Goal: Task Accomplishment & Management: Manage account settings

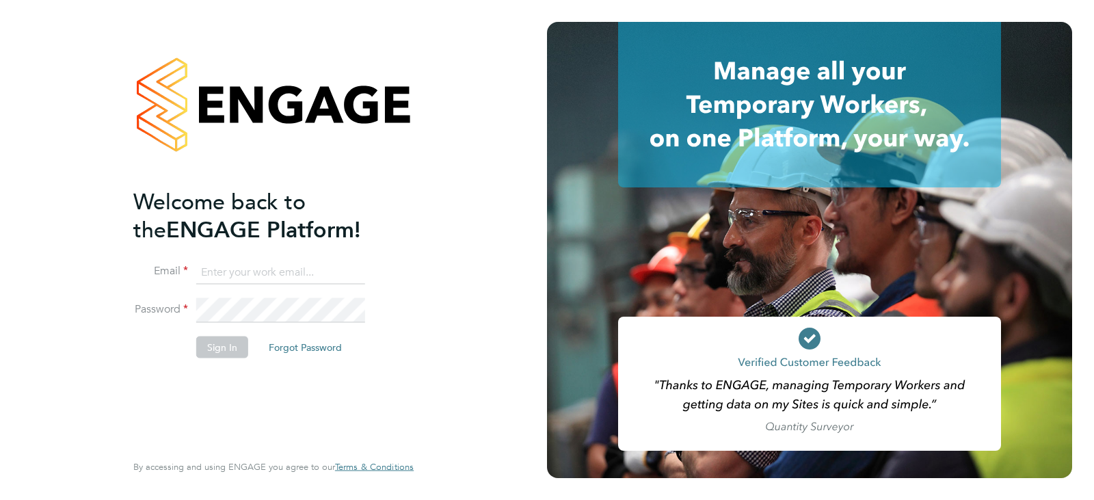
type input "queries@claremontconsulting.com"
click at [207, 349] on button "Sign In" at bounding box center [222, 347] width 52 height 22
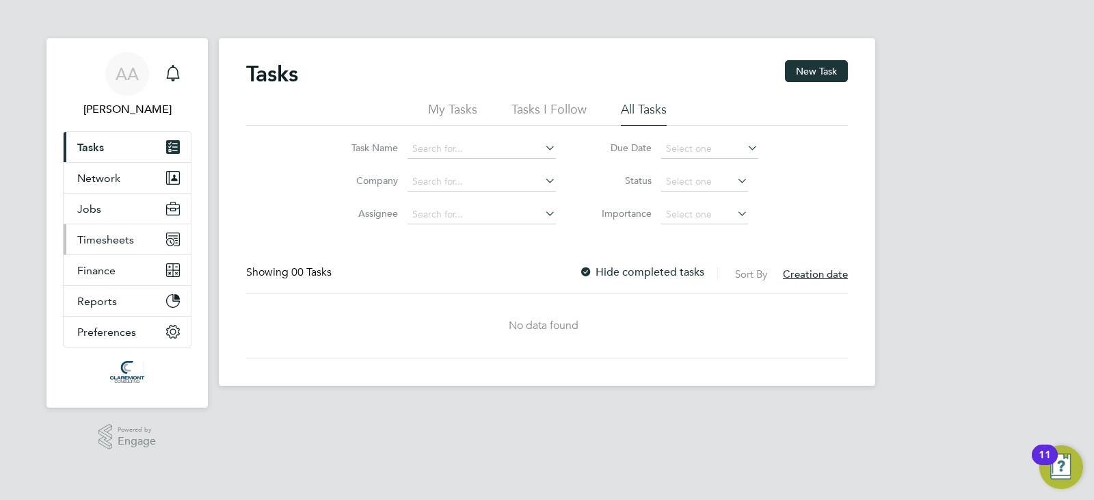
click at [103, 228] on button "Timesheets" at bounding box center [127, 239] width 127 height 30
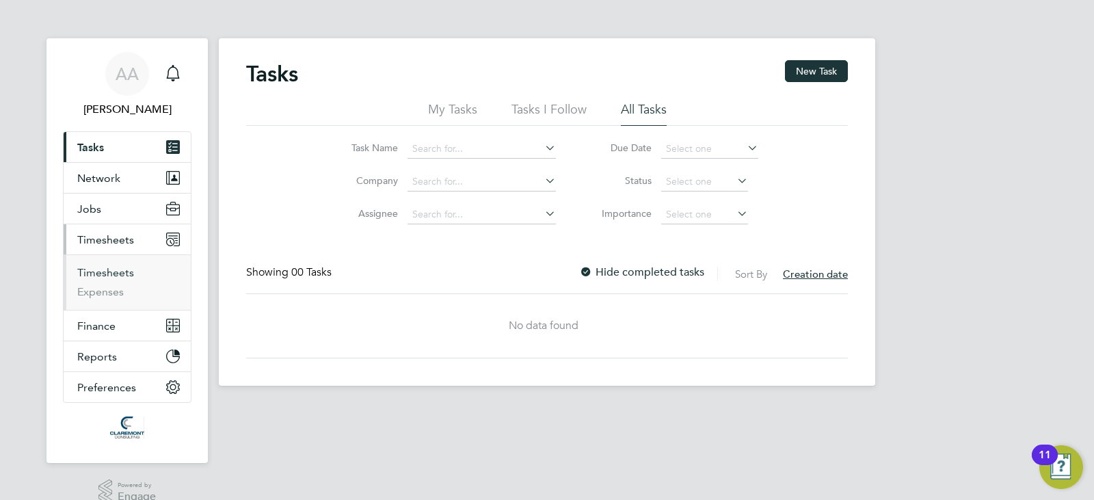
click at [130, 271] on link "Timesheets" at bounding box center [105, 272] width 57 height 13
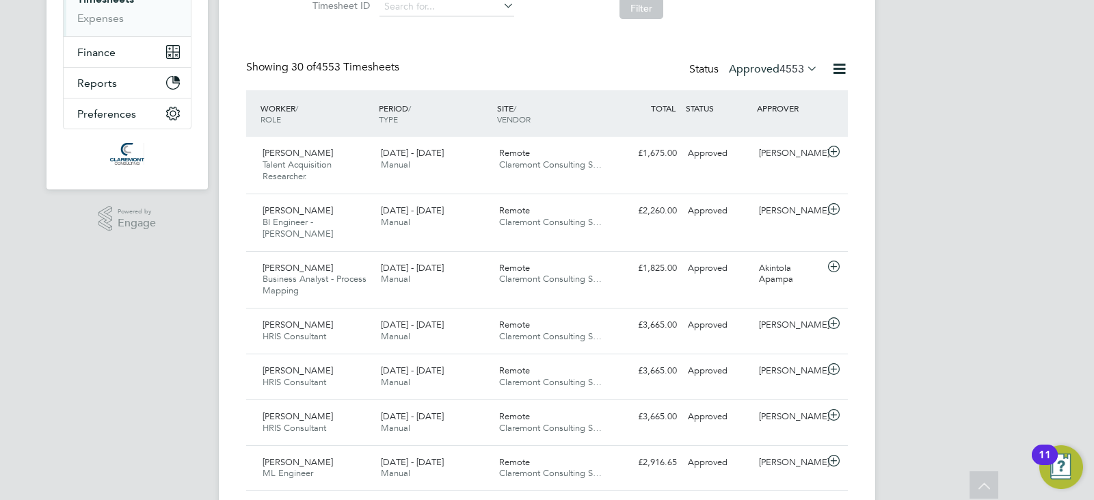
click at [780, 66] on span "4553" at bounding box center [791, 69] width 25 height 14
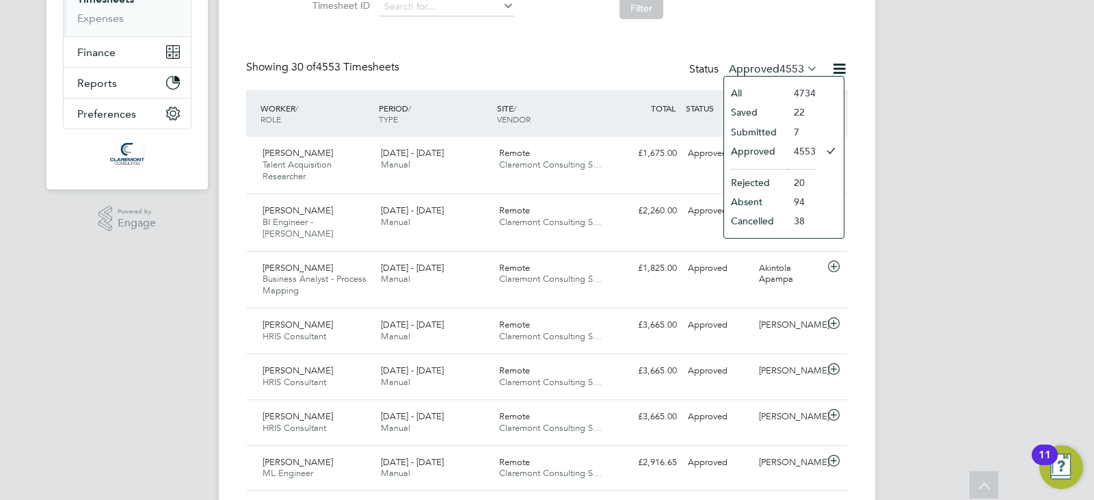
click at [761, 145] on li "Approved" at bounding box center [755, 151] width 63 height 19
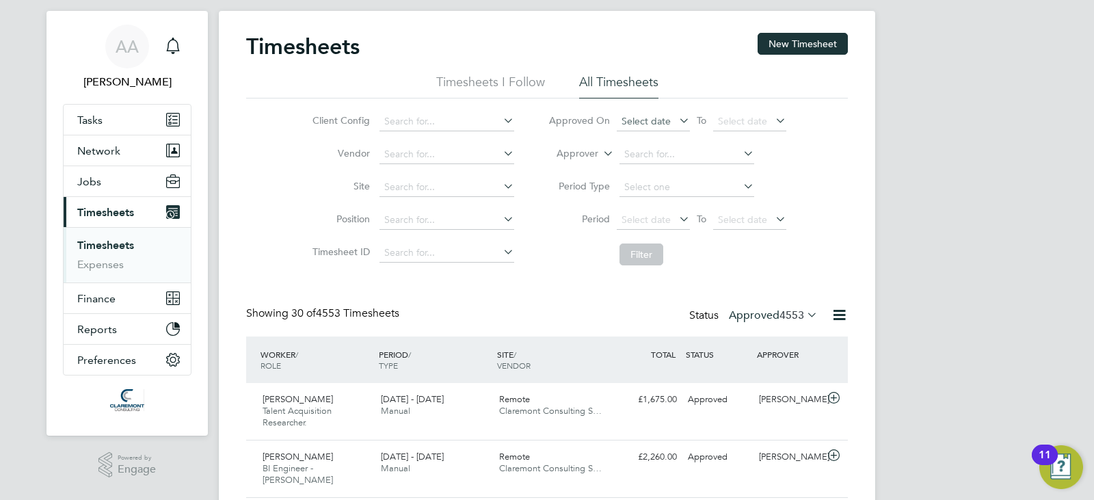
click at [633, 125] on span "Select date" at bounding box center [646, 121] width 49 height 12
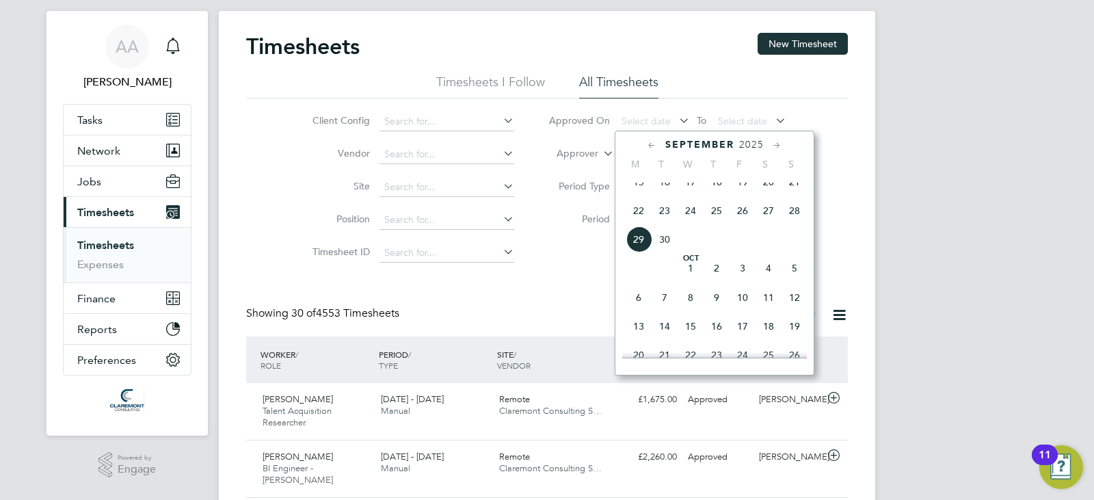
click at [745, 221] on span "26" at bounding box center [743, 211] width 26 height 26
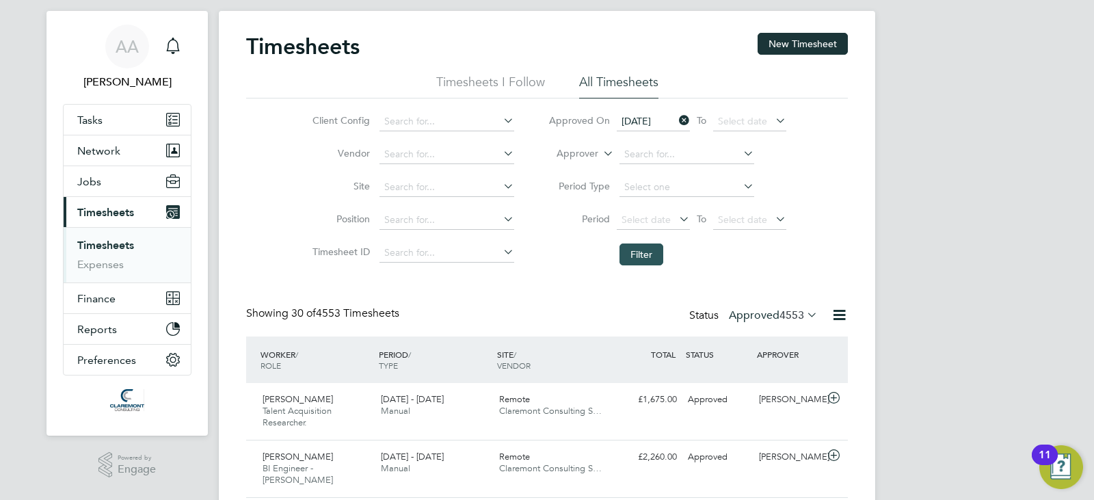
click at [621, 261] on button "Filter" at bounding box center [641, 254] width 44 height 22
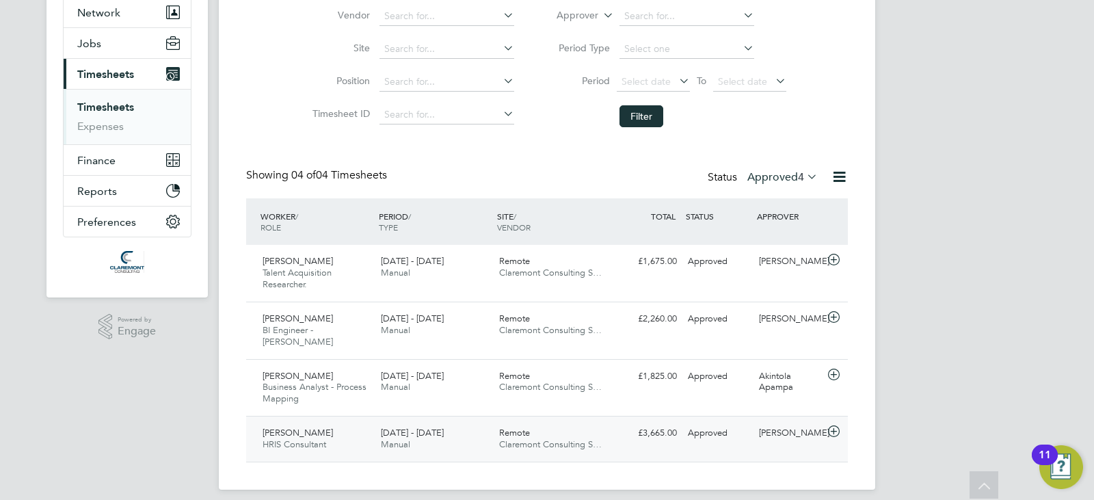
click at [464, 425] on div "[DATE] - [DATE] Manual" at bounding box center [434, 439] width 118 height 34
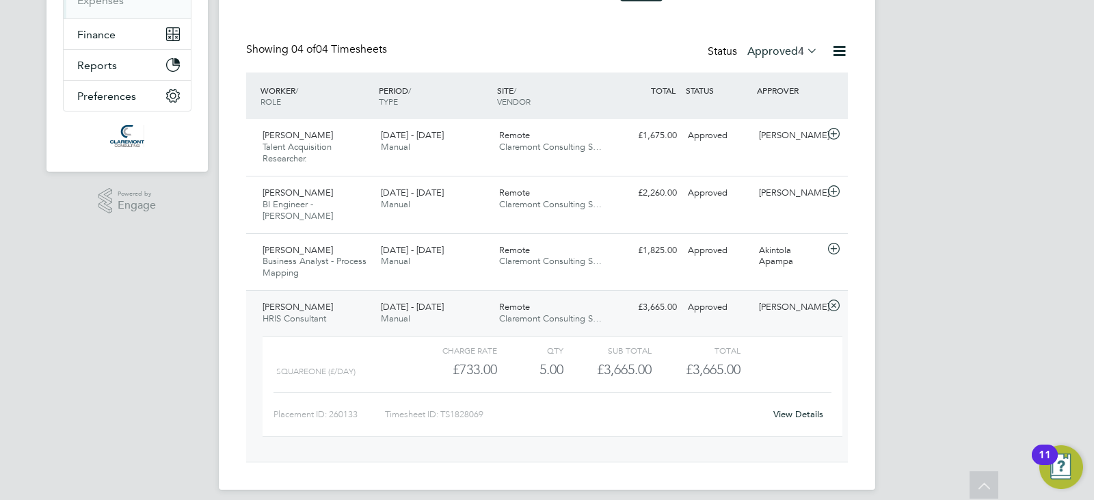
click at [466, 403] on div "Timesheet ID: TS1828069" at bounding box center [574, 414] width 379 height 22
click at [477, 403] on div "Timesheet ID: TS1828069" at bounding box center [574, 414] width 379 height 22
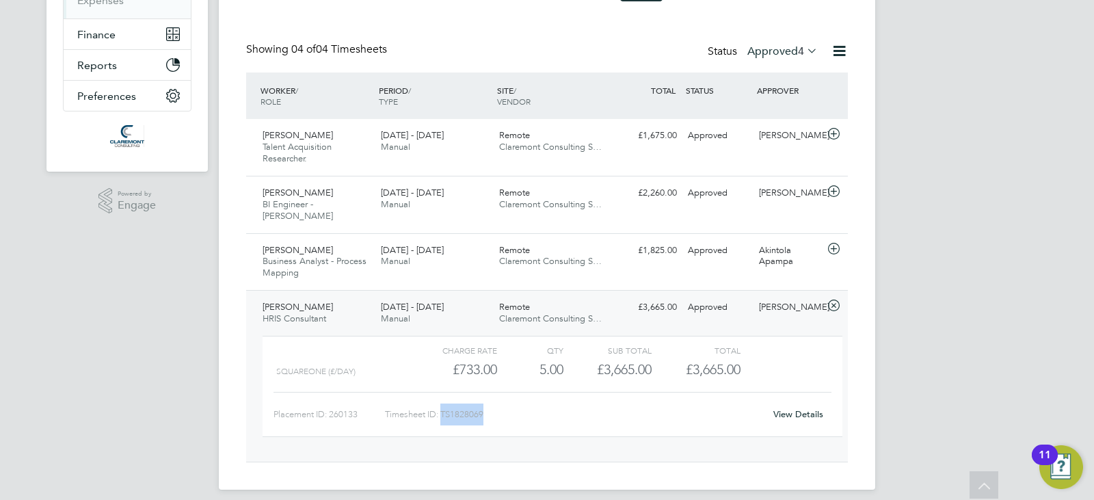
copy div "TS1828069 View Details Show 30 more [DATE] M T W T F S S [DATE] 2 3 4 5 6 7 8 9…"
click at [649, 252] on div "[PERSON_NAME] Business Analyst - Process Mapping [DATE] - [DATE] [DATE] - [DATE…" at bounding box center [547, 261] width 602 height 57
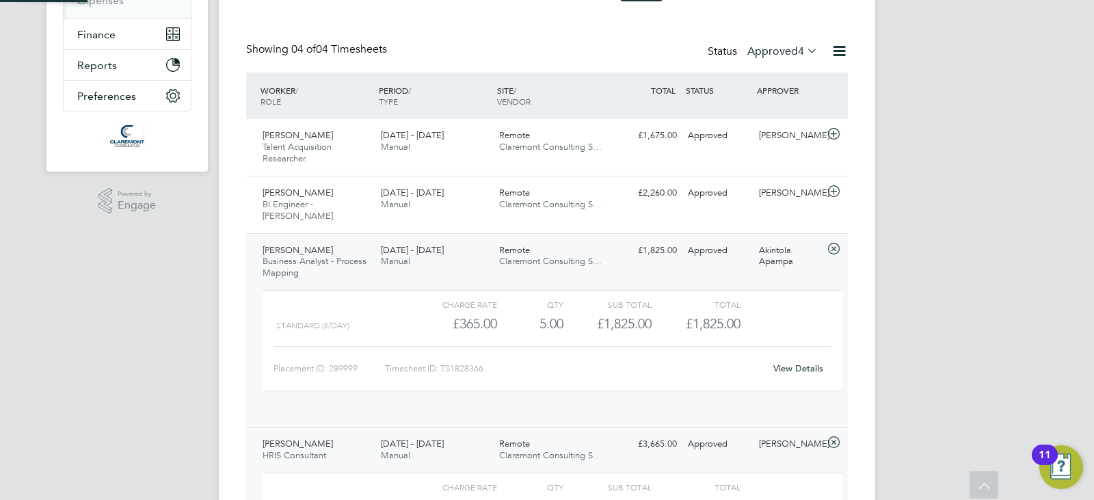
scroll to position [23, 133]
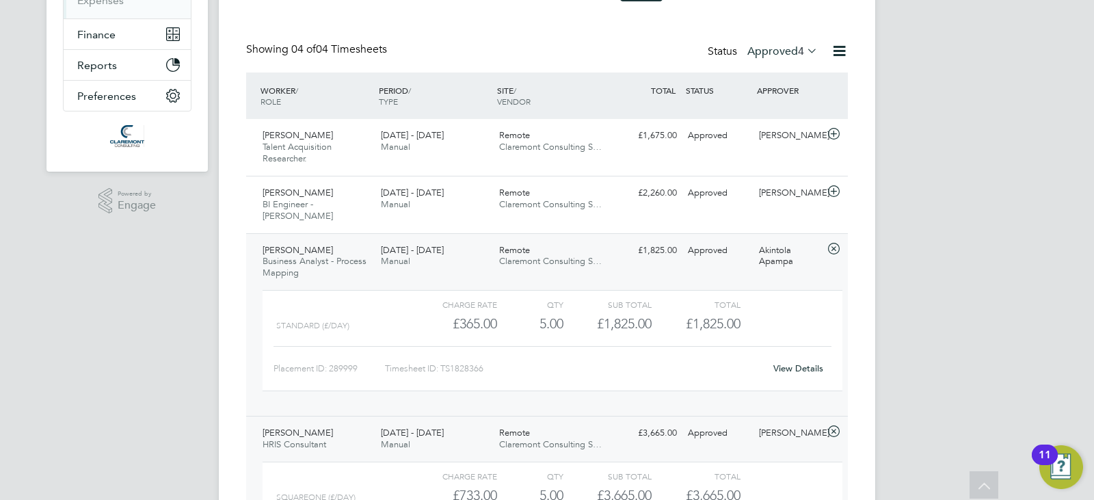
click at [463, 358] on div "Timesheet ID: TS1828366" at bounding box center [574, 369] width 379 height 22
copy div "TS1828366 View Details [PERSON_NAME] HRIS Consultant [DATE] - [DATE] [DATE] - […"
click at [421, 254] on div "[DATE] - [DATE] Manual" at bounding box center [434, 256] width 118 height 34
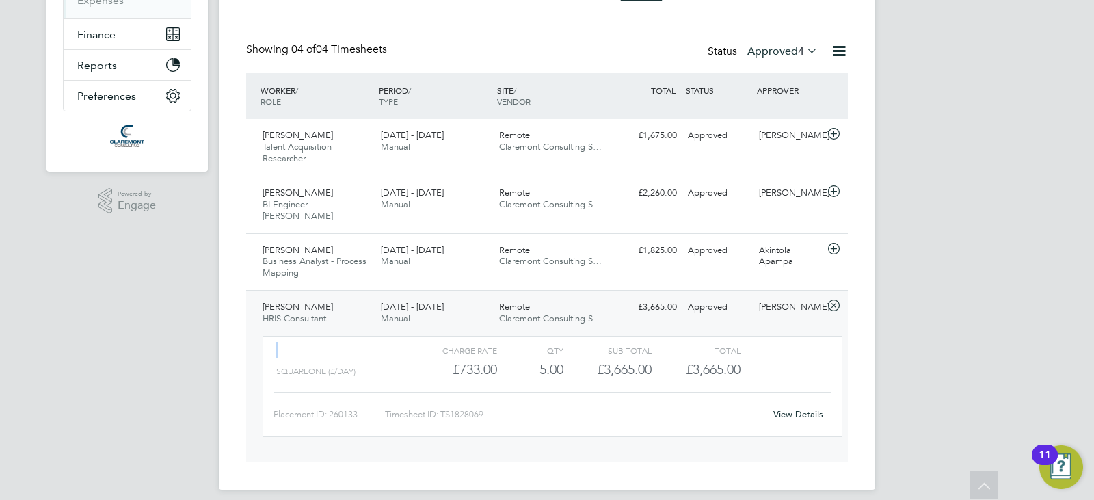
click at [397, 314] on div "[DATE] - [DATE] Manual" at bounding box center [434, 313] width 118 height 34
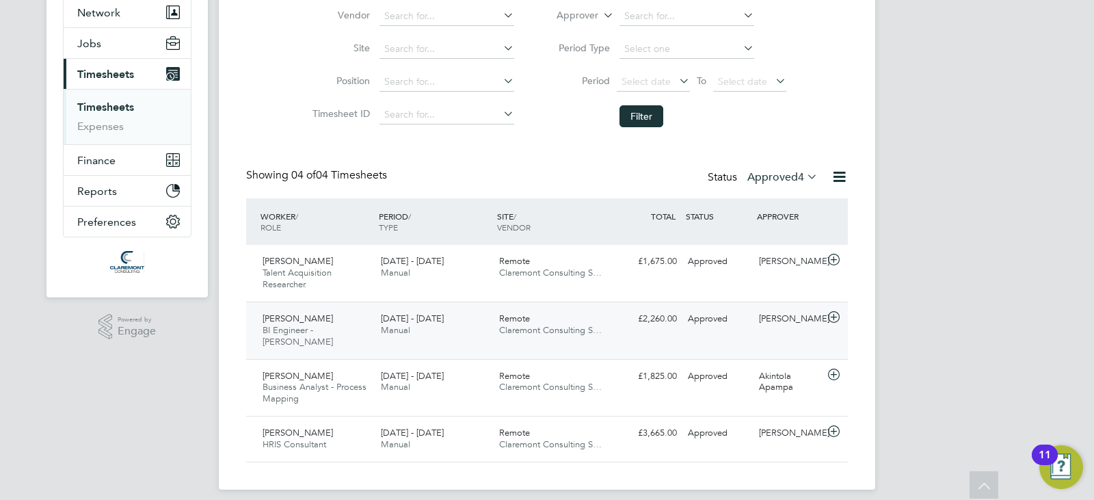
click at [537, 328] on span "Claremont Consulting S…" at bounding box center [550, 330] width 103 height 12
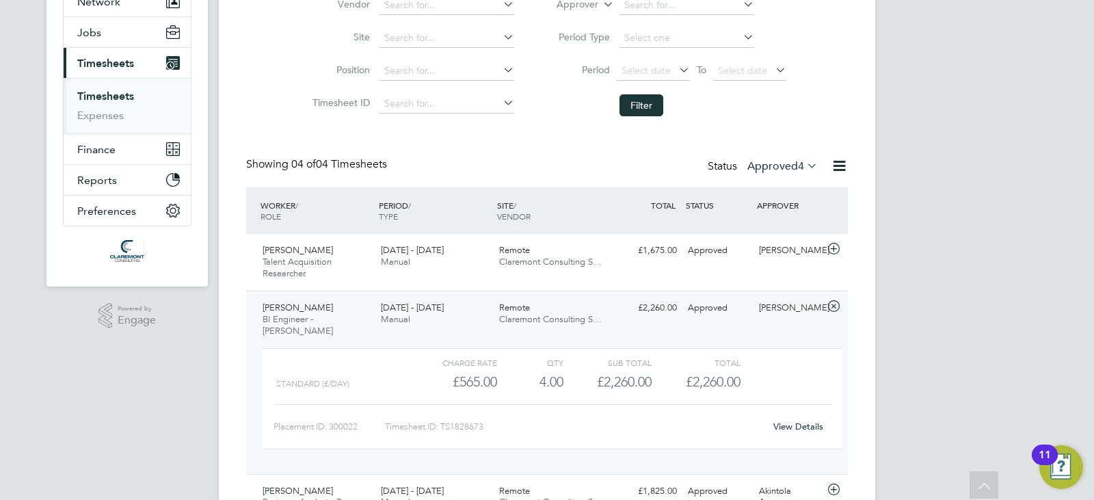
click at [470, 416] on div "Timesheet ID: TS1828673" at bounding box center [574, 427] width 379 height 22
click at [462, 428] on div "Charge rate QTY Sub Total Total Standard (£/day) £565.00 4 4.00 4 £2,260.00 £2,…" at bounding box center [553, 398] width 580 height 101
click at [462, 419] on div "Timesheet ID: TS1828673" at bounding box center [574, 427] width 379 height 22
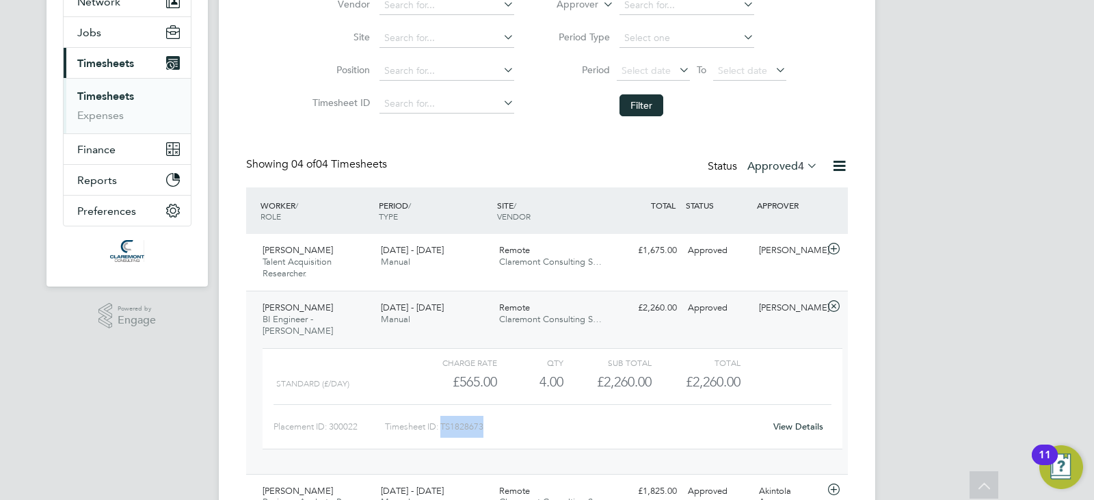
click at [462, 419] on div "Timesheet ID: TS1828673" at bounding box center [574, 427] width 379 height 22
copy div "LO5537277 Ipsu Dolorsi Ametcon Adipisci Elitsedd Eiusmod - Tempori Utlabor 54 -…"
click at [585, 312] on div "Remote Claremont Consulting S…" at bounding box center [553, 314] width 118 height 34
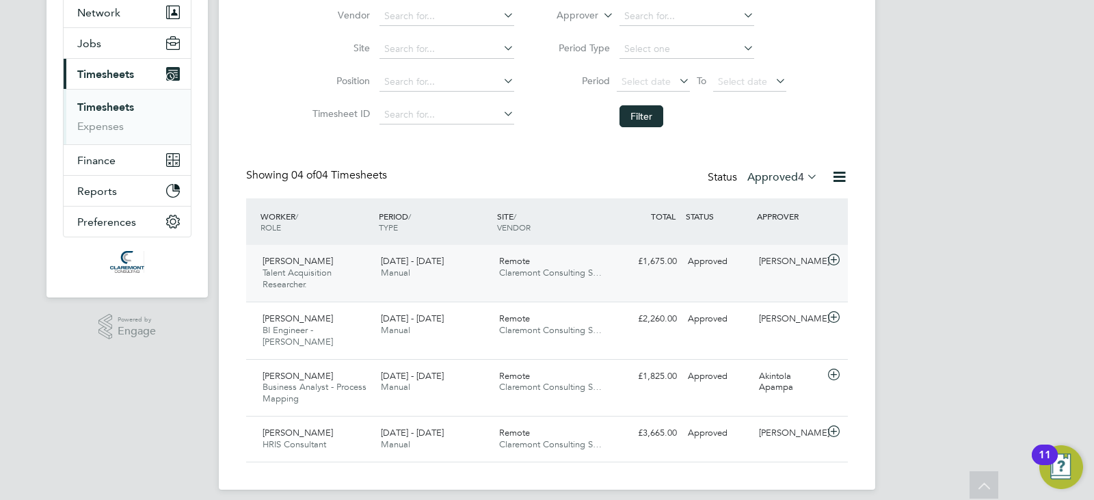
click at [563, 271] on span "Claremont Consulting S…" at bounding box center [550, 273] width 103 height 12
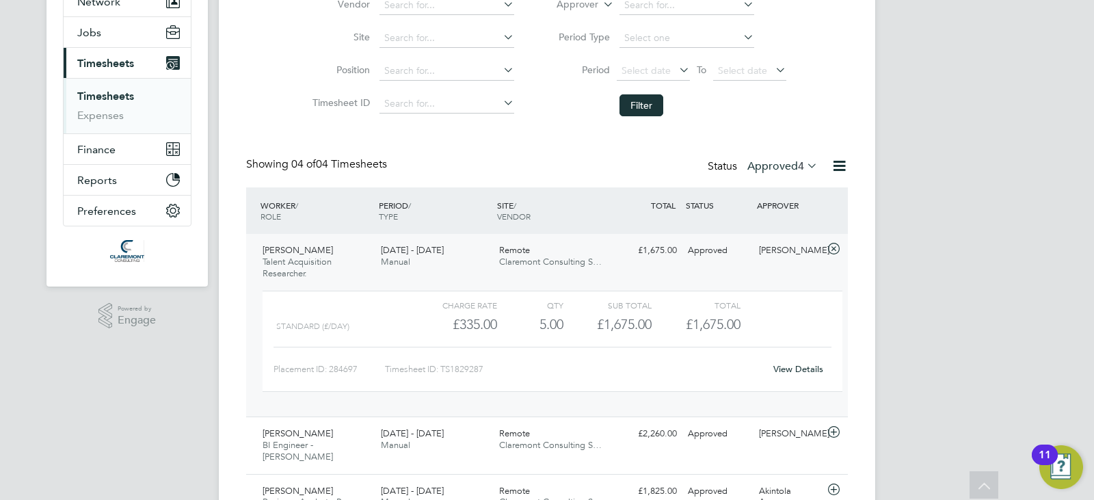
click at [462, 370] on div "Timesheet ID: TS1829287" at bounding box center [574, 369] width 379 height 22
copy div "LO8771087 Ipsu Dolorsi Amet Conse AD Elitsedd - Eius Tempo 15 - 11 Inc 4294 99 …"
click at [96, 110] on link "Expenses" at bounding box center [100, 115] width 46 height 13
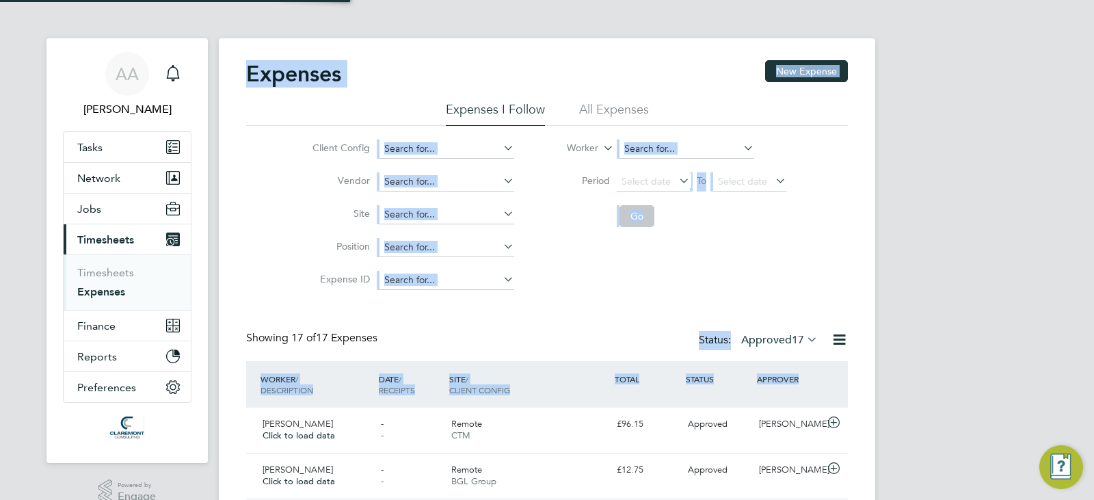
scroll to position [7, 7]
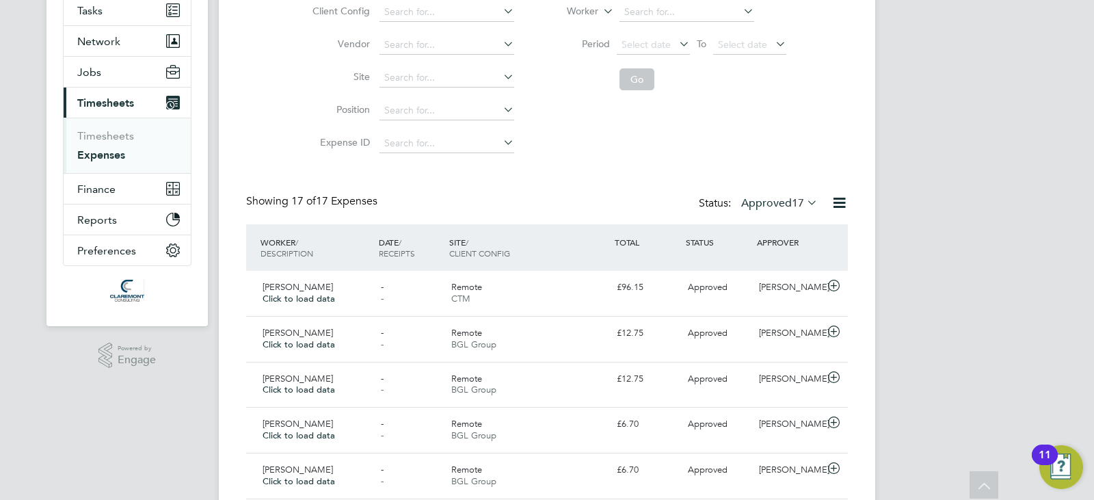
click at [866, 257] on div "Expenses New Expense Expenses I Follow All Expenses Client Config Vendor Site P…" at bounding box center [547, 488] width 656 height 1173
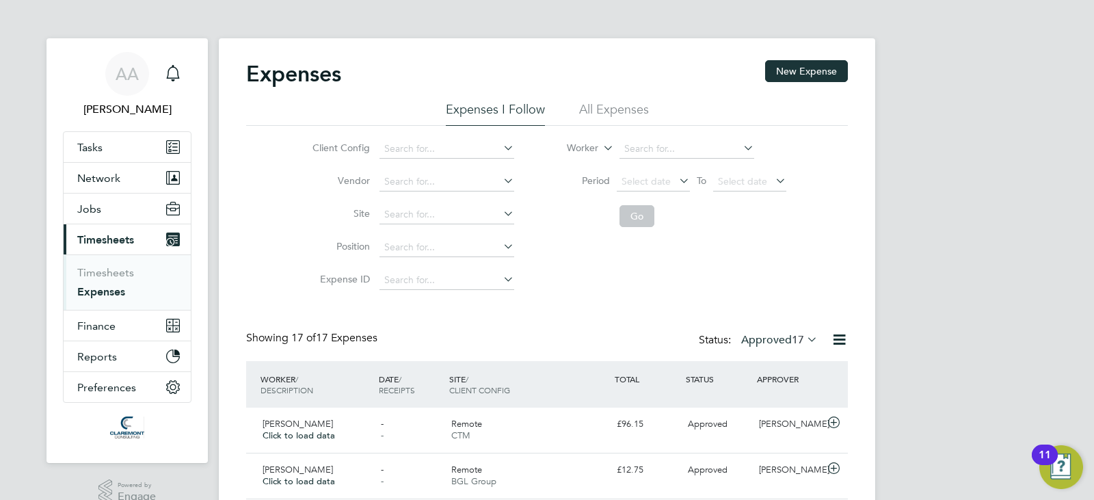
click at [600, 98] on div "Expenses New Expense" at bounding box center [547, 80] width 602 height 41
click at [613, 111] on li "All Expenses" at bounding box center [614, 113] width 70 height 25
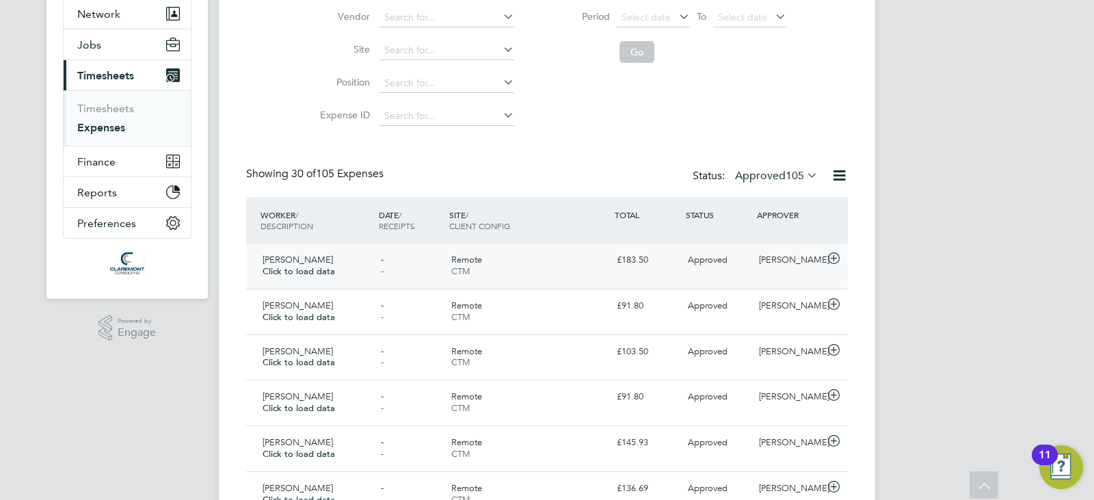
click at [606, 262] on div "Remote CTM" at bounding box center [528, 266] width 165 height 34
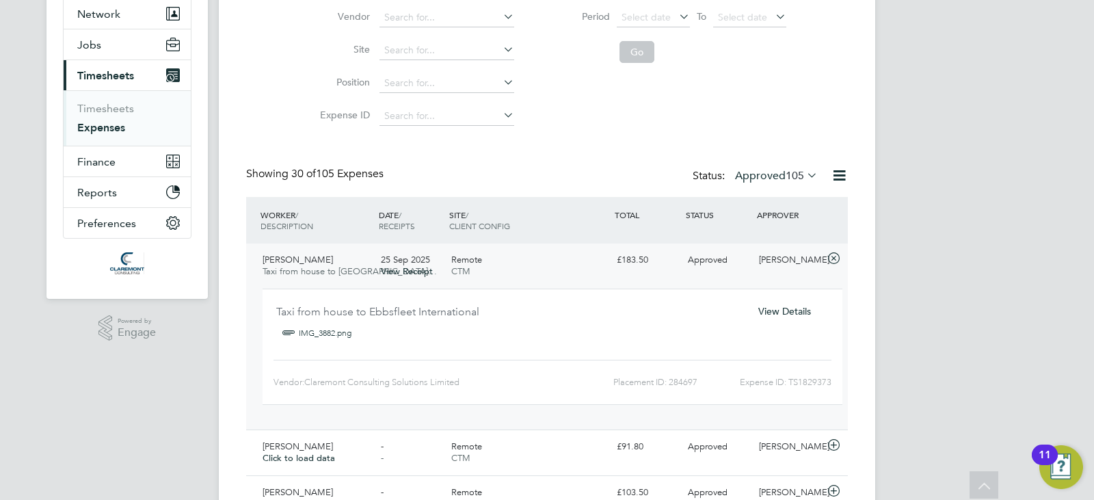
click at [797, 306] on span "View Details" at bounding box center [784, 311] width 53 height 12
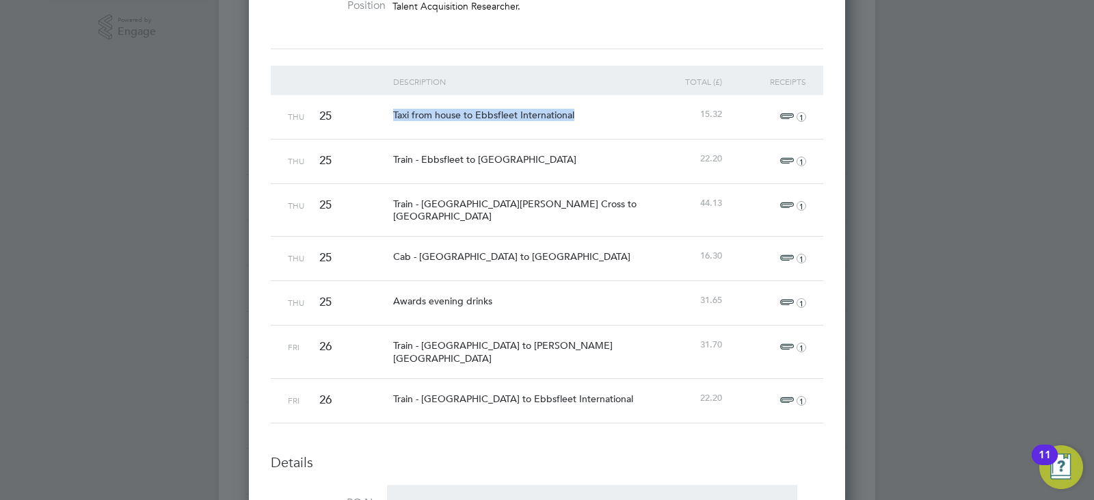
drag, startPoint x: 576, startPoint y: 118, endPoint x: 388, endPoint y: 107, distance: 189.0
click at [388, 107] on div "Thu 25 Taxi from house to Ebbsfleet International 15.32 1" at bounding box center [547, 117] width 552 height 44
copy span "Taxi from house to Ebbsfleet International"
drag, startPoint x: 727, startPoint y: 118, endPoint x: 698, endPoint y: 123, distance: 29.2
click at [698, 123] on div "Thu 25 Taxi from house to Ebbsfleet International 15.32 1" at bounding box center [547, 117] width 552 height 44
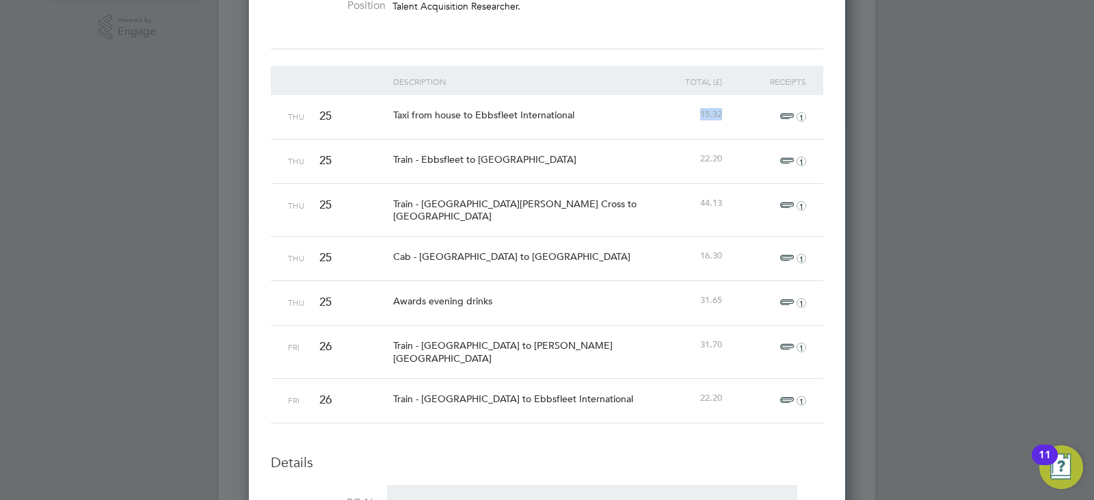
copy span "15.32"
click at [509, 157] on span "Train - Ebbsfleet to [GEOGRAPHIC_DATA]" at bounding box center [484, 159] width 183 height 12
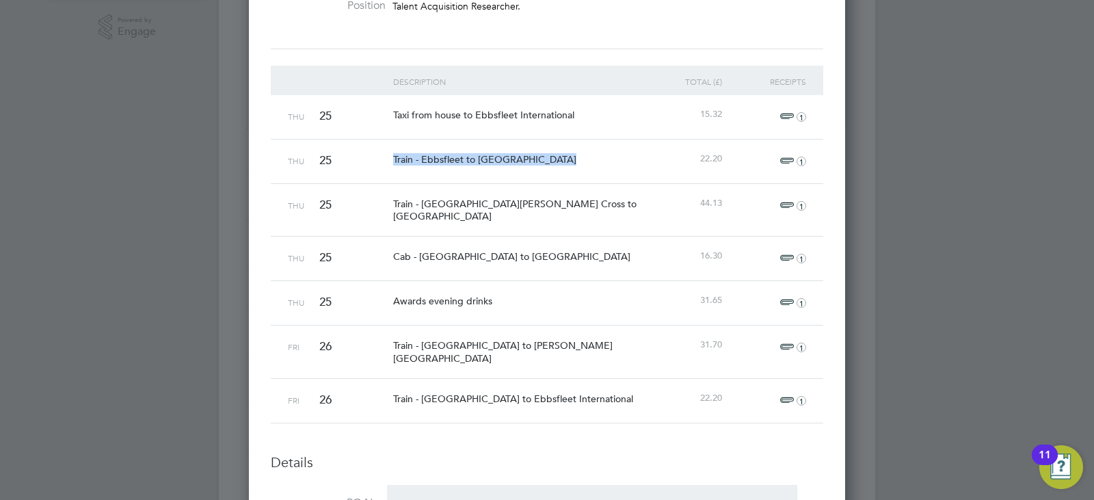
drag, startPoint x: 571, startPoint y: 166, endPoint x: 380, endPoint y: 157, distance: 191.0
click at [380, 157] on div "Thu 25 Train - Ebbsfleet to [GEOGRAPHIC_DATA] 22.20 1" at bounding box center [547, 161] width 552 height 44
copy span "Train - Ebbsfleet to [GEOGRAPHIC_DATA]"
drag, startPoint x: 734, startPoint y: 160, endPoint x: 686, endPoint y: 159, distance: 47.2
click at [686, 159] on div "Thu 25 Train - Ebbsfleet to [GEOGRAPHIC_DATA] 22.20 1" at bounding box center [547, 161] width 552 height 44
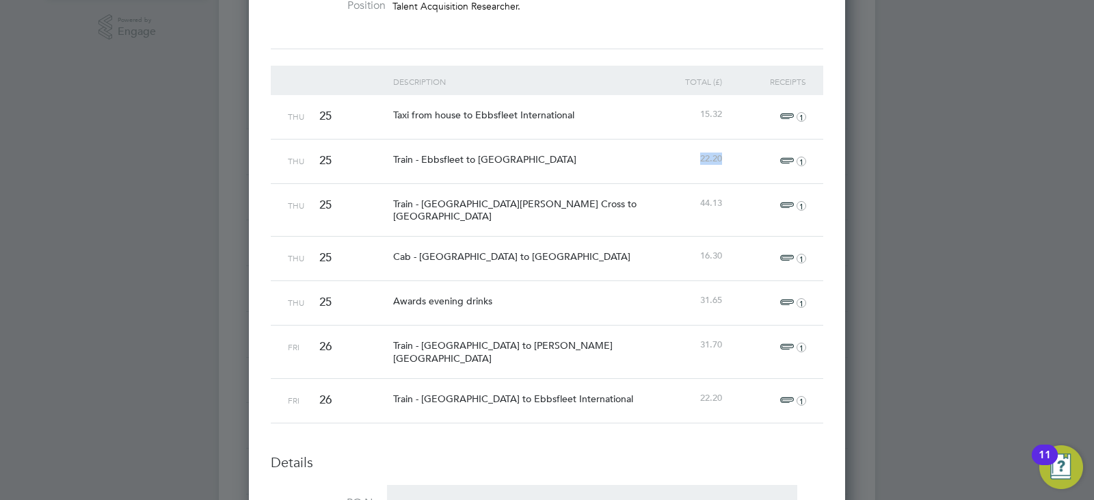
copy span "22.20"
drag, startPoint x: 603, startPoint y: 214, endPoint x: 385, endPoint y: 191, distance: 219.3
click at [385, 191] on div "Thu 25 Train - [PERSON_NAME][GEOGRAPHIC_DATA] to [GEOGRAPHIC_DATA] 44.13 1" at bounding box center [547, 209] width 552 height 53
copy span "Train - [GEOGRAPHIC_DATA][PERSON_NAME] Cross to [GEOGRAPHIC_DATA]"
drag, startPoint x: 726, startPoint y: 202, endPoint x: 693, endPoint y: 204, distance: 33.6
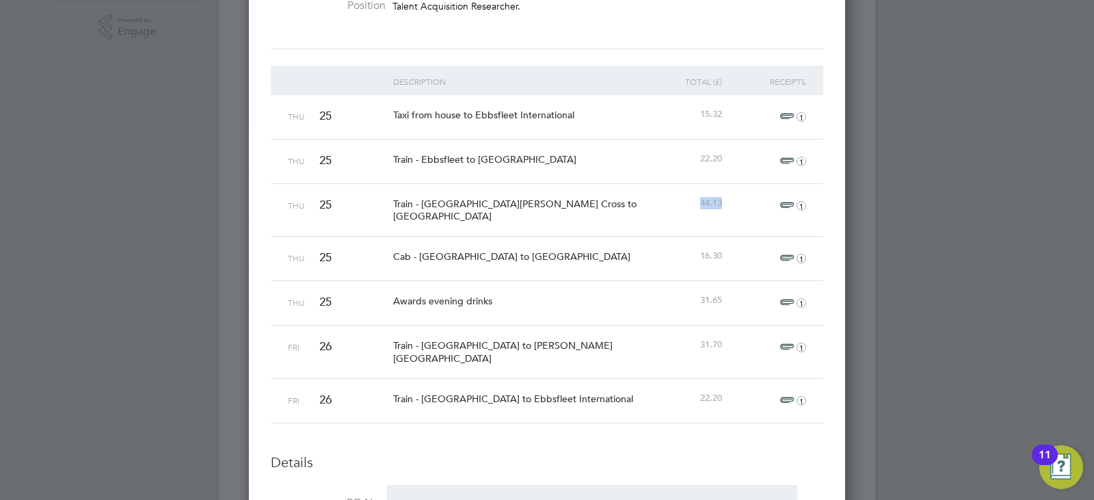
click at [693, 204] on div "Thu 25 Train - [PERSON_NAME][GEOGRAPHIC_DATA] to [GEOGRAPHIC_DATA] 44.13 1" at bounding box center [547, 209] width 552 height 53
copy span "44.13"
drag, startPoint x: 591, startPoint y: 245, endPoint x: 397, endPoint y: 248, distance: 194.2
click at [397, 250] on span "Cab - [GEOGRAPHIC_DATA] to [GEOGRAPHIC_DATA]" at bounding box center [511, 256] width 237 height 12
drag, startPoint x: 393, startPoint y: 246, endPoint x: 621, endPoint y: 245, distance: 227.7
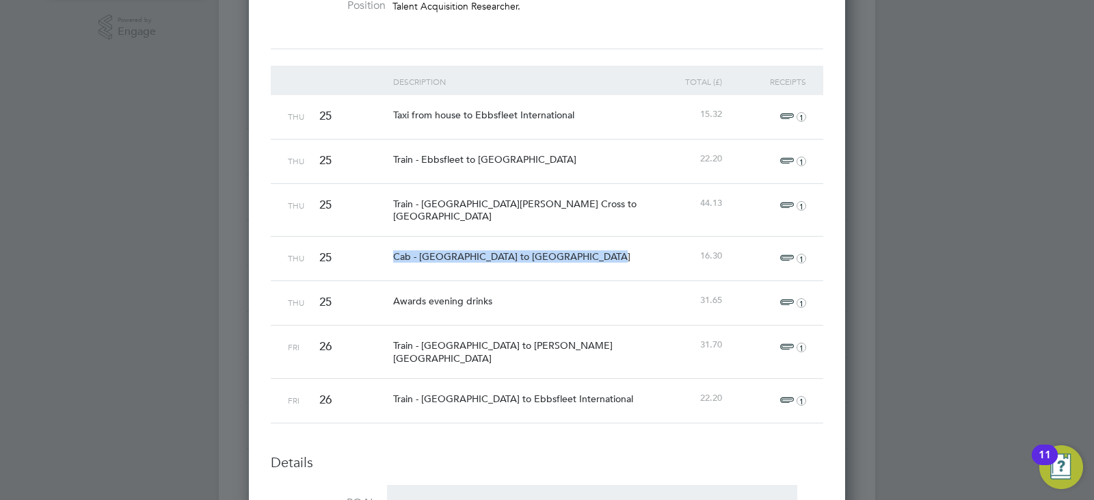
click at [621, 245] on div "Cab - [GEOGRAPHIC_DATA] to [GEOGRAPHIC_DATA]" at bounding box center [516, 257] width 252 height 40
click at [562, 254] on div "Cab - [GEOGRAPHIC_DATA] to [GEOGRAPHIC_DATA]" at bounding box center [516, 257] width 252 height 40
drag, startPoint x: 615, startPoint y: 249, endPoint x: 381, endPoint y: 253, distance: 233.9
click at [381, 253] on div "Thu 25 Cab - [GEOGRAPHIC_DATA] to [GEOGRAPHIC_DATA] 16.30 1" at bounding box center [547, 258] width 552 height 44
drag, startPoint x: 725, startPoint y: 243, endPoint x: 671, endPoint y: 252, distance: 54.7
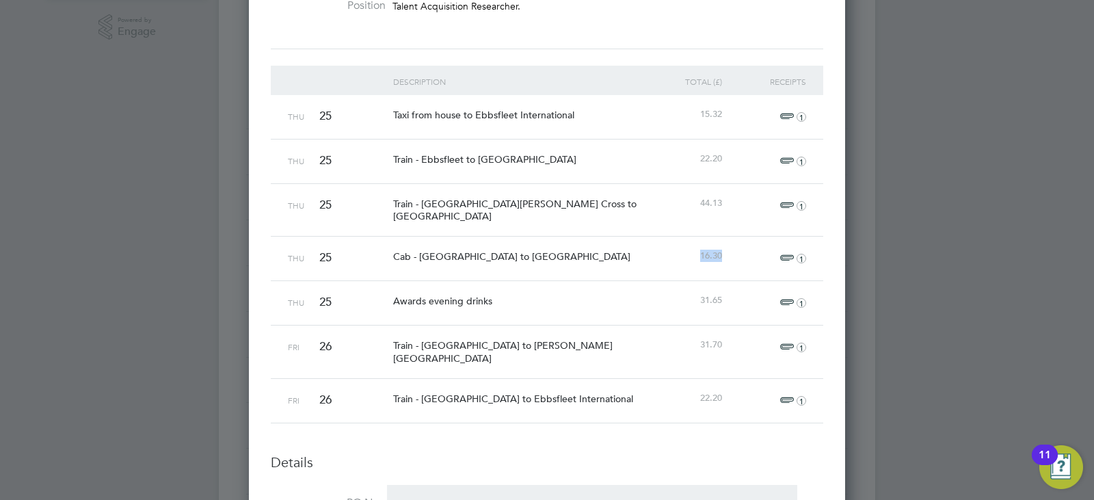
click at [671, 252] on div "Thu 25 Cab - [GEOGRAPHIC_DATA] to [GEOGRAPHIC_DATA] 16.30 1" at bounding box center [547, 258] width 552 height 44
drag, startPoint x: 505, startPoint y: 294, endPoint x: 374, endPoint y: 310, distance: 131.6
click at [374, 310] on div "Thu 25 Awards evening drinks 31.65 1" at bounding box center [547, 302] width 552 height 44
click at [711, 284] on div "31.65" at bounding box center [683, 300] width 84 height 39
drag, startPoint x: 723, startPoint y: 291, endPoint x: 684, endPoint y: 284, distance: 39.6
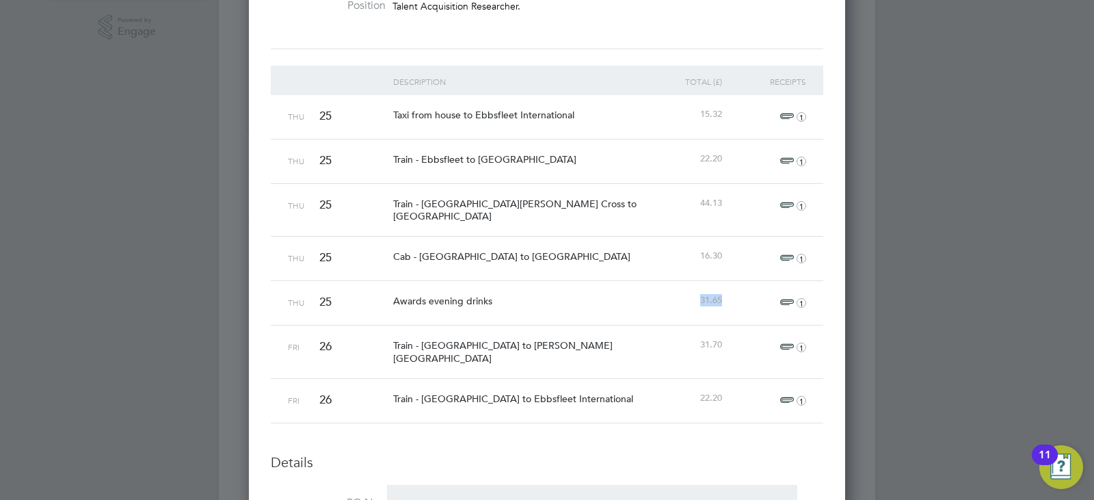
click at [684, 284] on div "31.65" at bounding box center [683, 300] width 84 height 39
drag, startPoint x: 612, startPoint y: 341, endPoint x: 336, endPoint y: 341, distance: 276.2
click at [336, 341] on div "Fri 26 Train - [GEOGRAPHIC_DATA] to [PERSON_NAME][GEOGRAPHIC_DATA] 31.70 1" at bounding box center [547, 351] width 552 height 53
drag, startPoint x: 726, startPoint y: 342, endPoint x: 673, endPoint y: 330, distance: 54.6
click at [673, 330] on div "Fri 26 Train - [GEOGRAPHIC_DATA] to [PERSON_NAME][GEOGRAPHIC_DATA] 31.70 1" at bounding box center [547, 351] width 552 height 53
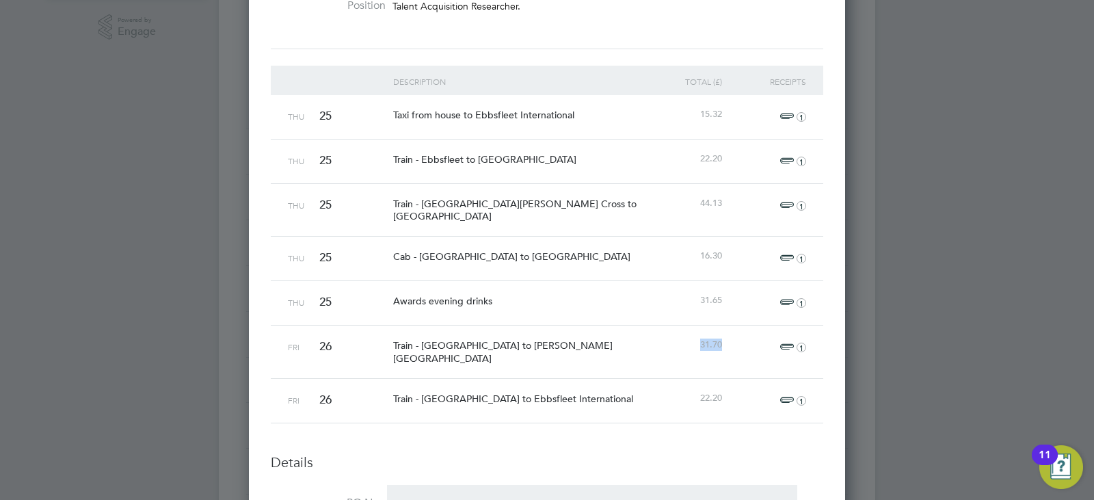
click at [698, 333] on div "31.70" at bounding box center [683, 344] width 84 height 39
drag, startPoint x: 719, startPoint y: 332, endPoint x: 701, endPoint y: 332, distance: 18.5
click at [701, 338] on span "31.70" at bounding box center [711, 344] width 22 height 12
drag, startPoint x: 728, startPoint y: 336, endPoint x: 682, endPoint y: 335, distance: 45.1
click at [682, 335] on div "Fri 26 Train - [GEOGRAPHIC_DATA] to [PERSON_NAME][GEOGRAPHIC_DATA] 31.70 1" at bounding box center [547, 351] width 552 height 53
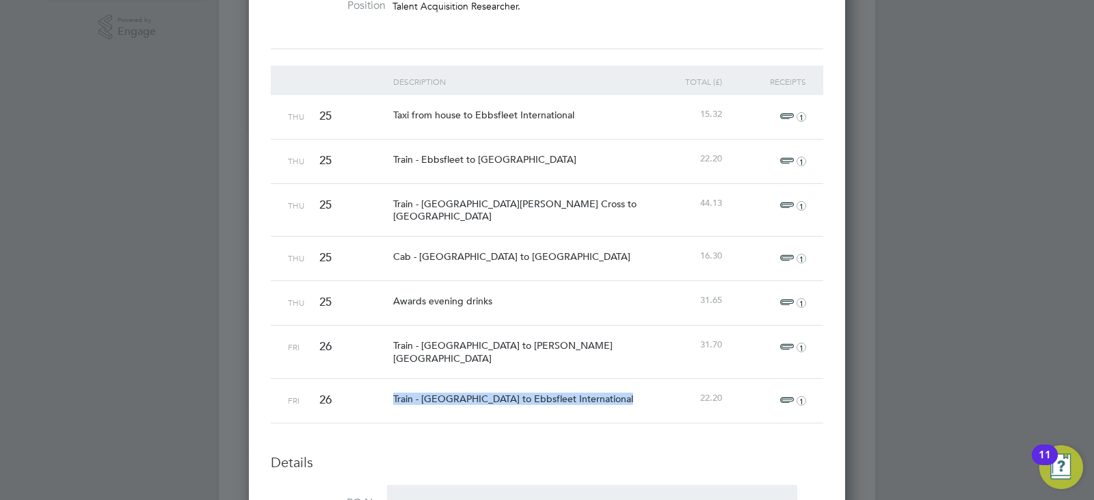
drag, startPoint x: 629, startPoint y: 375, endPoint x: 390, endPoint y: 377, distance: 239.3
click at [390, 379] on div "Train - [GEOGRAPHIC_DATA] to Ebbsfleet International" at bounding box center [516, 399] width 252 height 40
click at [440, 392] on span "Train - [GEOGRAPHIC_DATA] to Ebbsfleet International" at bounding box center [513, 398] width 240 height 12
drag, startPoint x: 382, startPoint y: 389, endPoint x: 658, endPoint y: 390, distance: 276.2
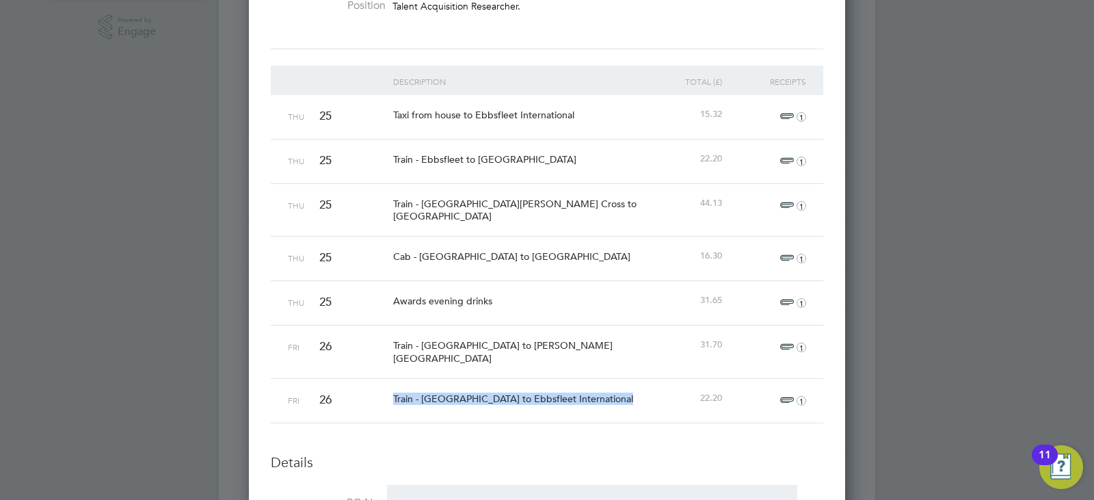
click at [658, 390] on div "Fri 26 Train - [GEOGRAPHIC_DATA] to Ebbsfleet International 22.20 1" at bounding box center [547, 400] width 552 height 44
drag, startPoint x: 699, startPoint y: 380, endPoint x: 740, endPoint y: 382, distance: 41.1
click at [740, 382] on div "Fri 26 Train - [GEOGRAPHIC_DATA] to Ebbsfleet International 22.20 1" at bounding box center [547, 400] width 552 height 44
click at [776, 103] on div "1" at bounding box center [767, 117] width 84 height 44
click at [777, 107] on div "1" at bounding box center [767, 117] width 84 height 44
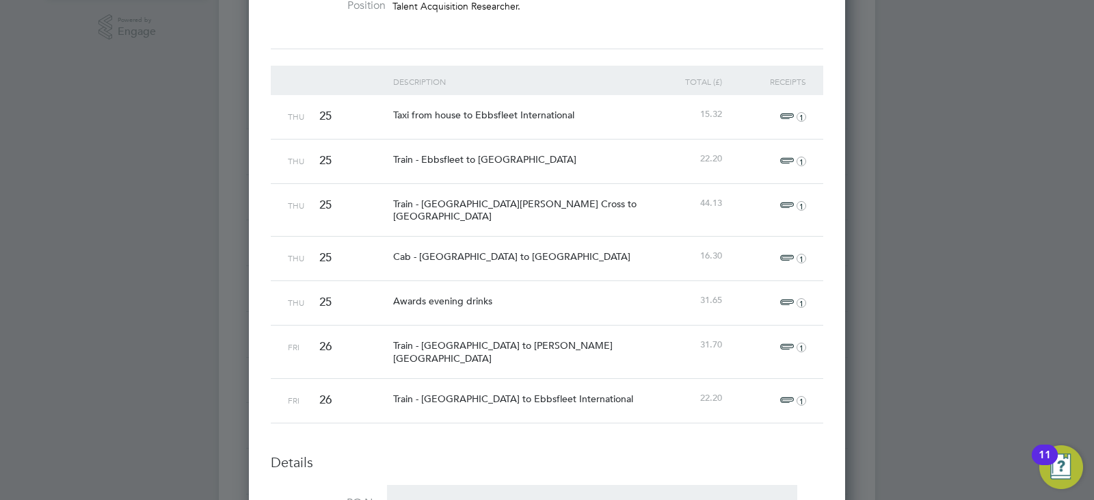
click at [784, 118] on span "1" at bounding box center [791, 117] width 30 height 16
click at [595, 188] on link "IMG_3882.png" at bounding box center [601, 182] width 66 height 21
click at [854, 158] on div at bounding box center [547, 250] width 1094 height 500
click at [785, 157] on span "1" at bounding box center [791, 161] width 30 height 16
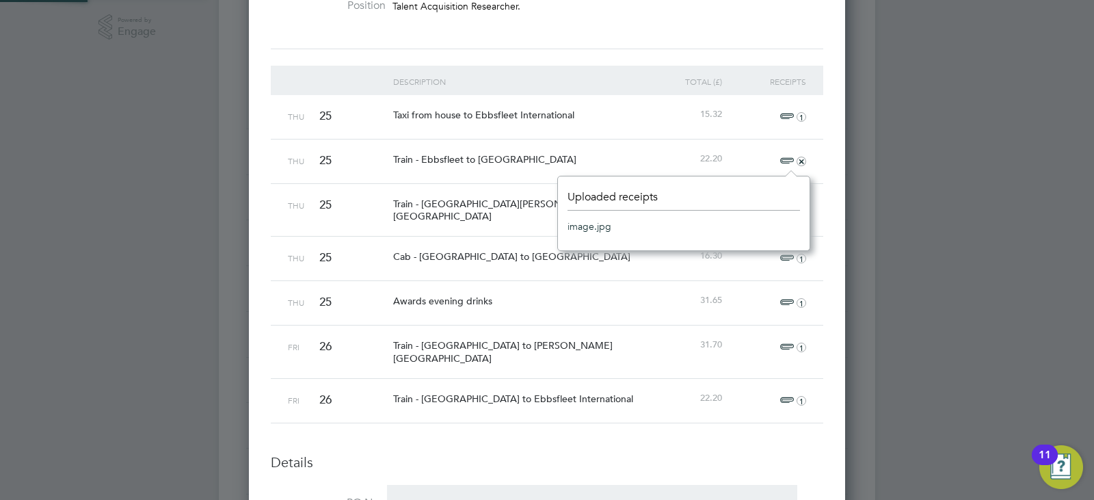
scroll to position [17, 31]
click at [572, 228] on link "image.jpg" at bounding box center [590, 226] width 44 height 21
click at [507, 194] on div "Train - [GEOGRAPHIC_DATA][PERSON_NAME] Cross to [GEOGRAPHIC_DATA]" at bounding box center [516, 210] width 252 height 52
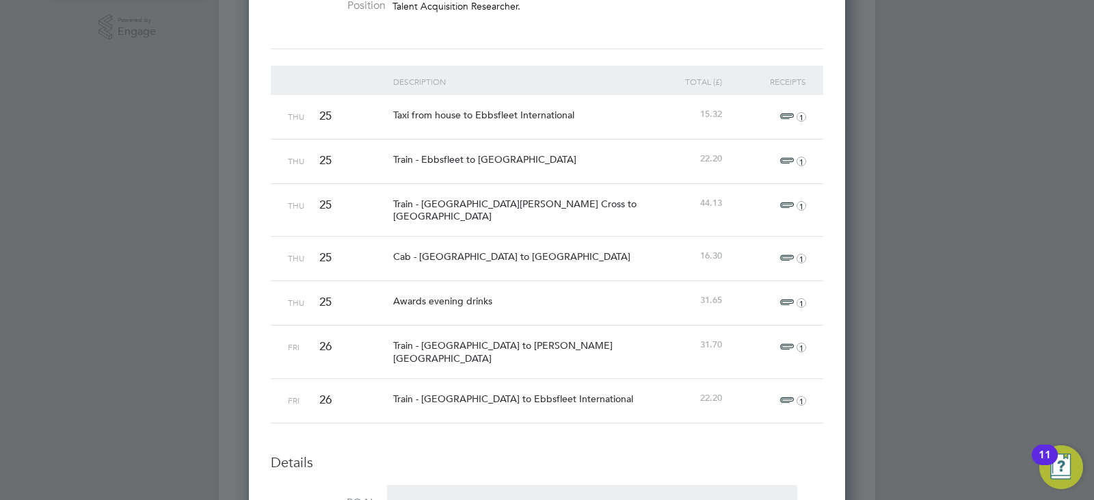
click at [790, 206] on span "1" at bounding box center [791, 206] width 30 height 16
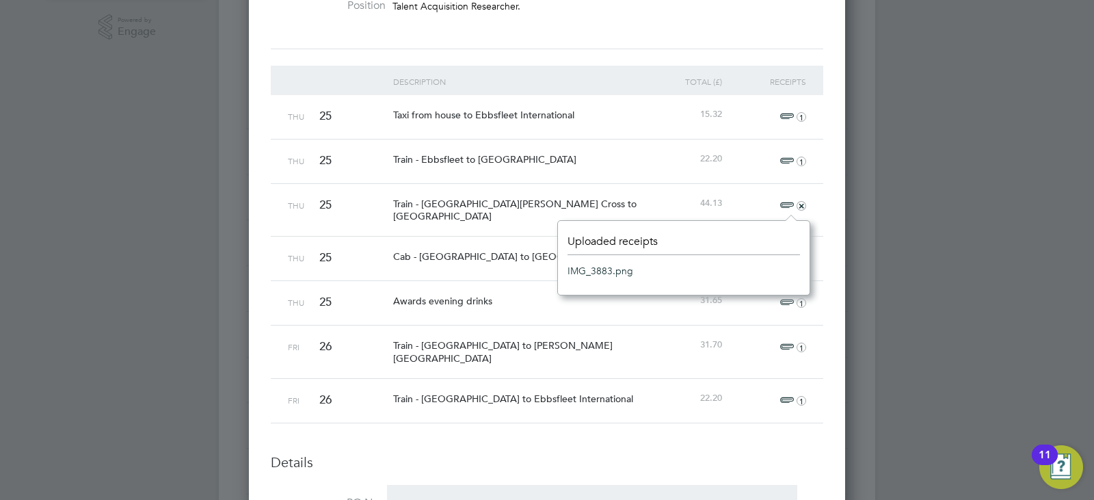
click at [578, 280] on link "IMG_3883.png" at bounding box center [601, 271] width 66 height 21
click at [829, 213] on div "Follow [PERSON_NAME] Expense: [DATE] - [DATE] Expense ID TS1829373 Placement ID…" at bounding box center [547, 418] width 596 height 1334
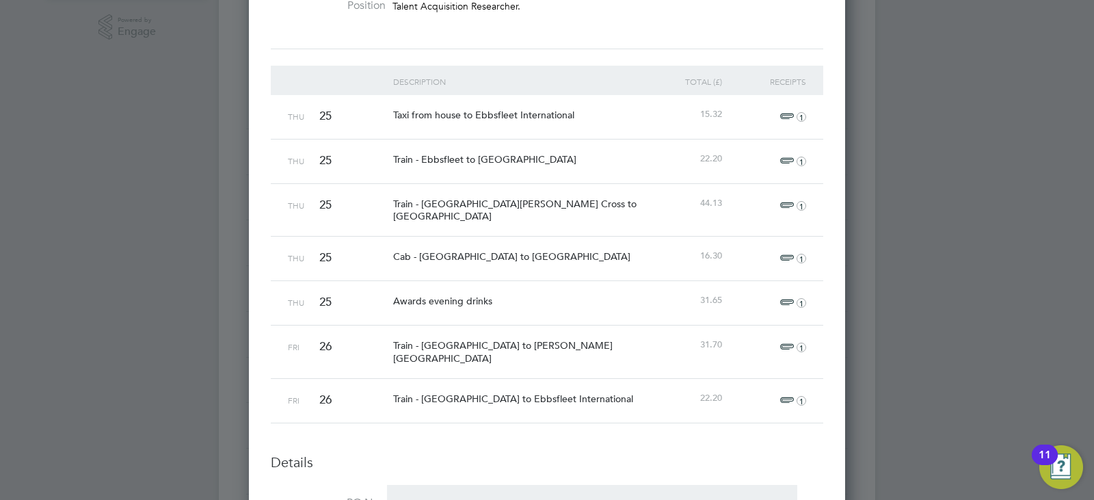
click at [780, 252] on span "1" at bounding box center [791, 258] width 30 height 16
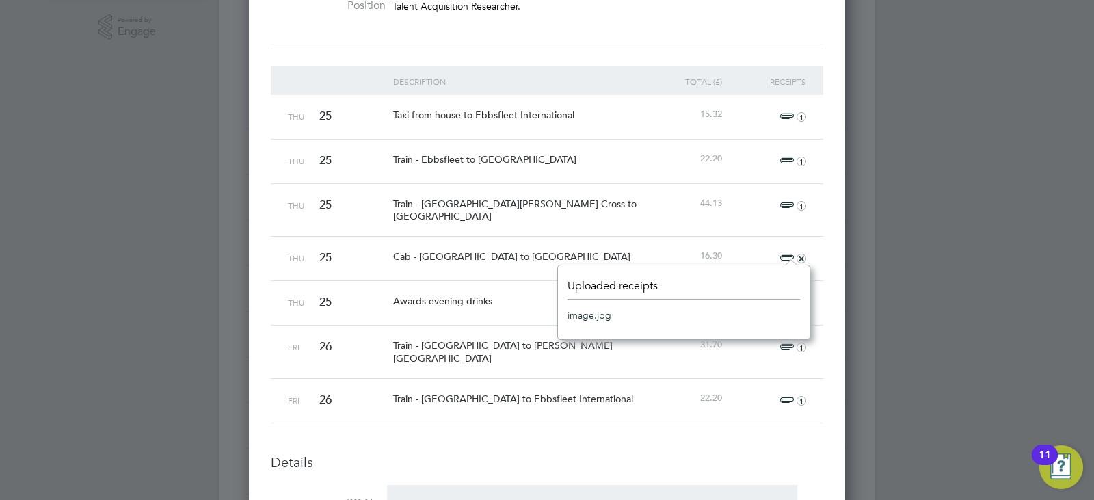
click at [594, 315] on link "image.jpg" at bounding box center [590, 315] width 44 height 21
click at [824, 325] on div "Follow [PERSON_NAME] Expense: [DATE] - [DATE] Expense ID TS1829373 Placement ID…" at bounding box center [547, 418] width 596 height 1334
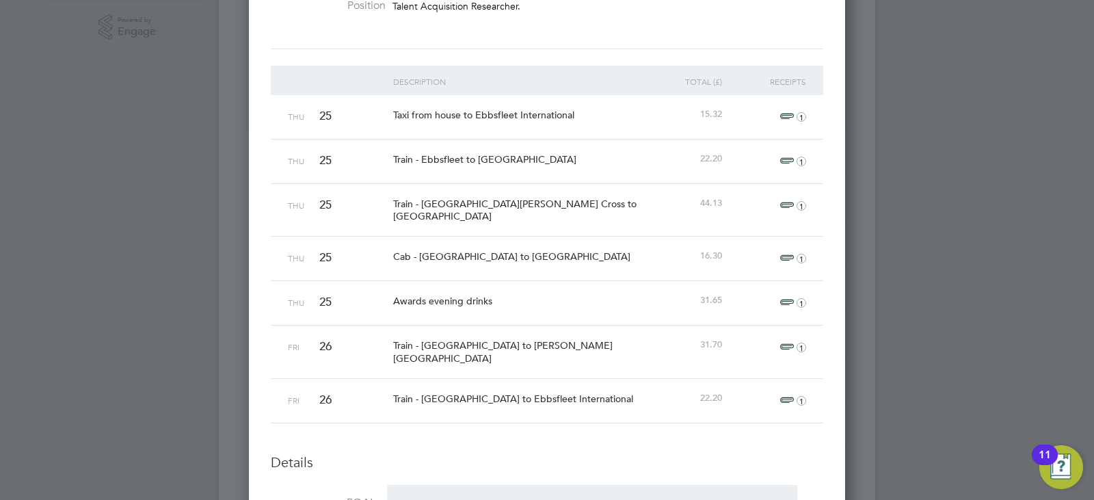
click at [789, 299] on span "1" at bounding box center [791, 303] width 30 height 16
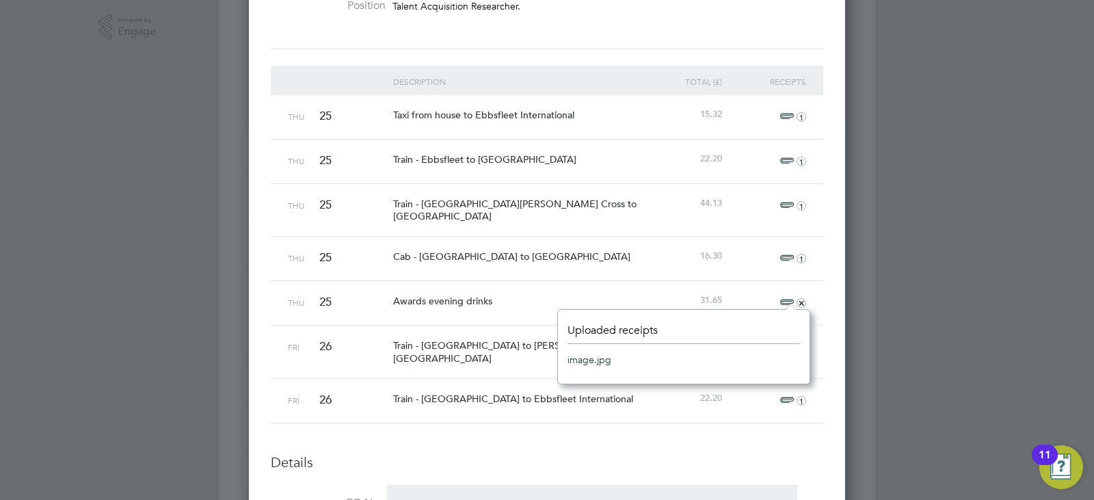
click at [607, 354] on link "image.jpg" at bounding box center [590, 359] width 44 height 21
click at [442, 325] on div "Train - [GEOGRAPHIC_DATA] to [PERSON_NAME][GEOGRAPHIC_DATA]" at bounding box center [516, 351] width 252 height 52
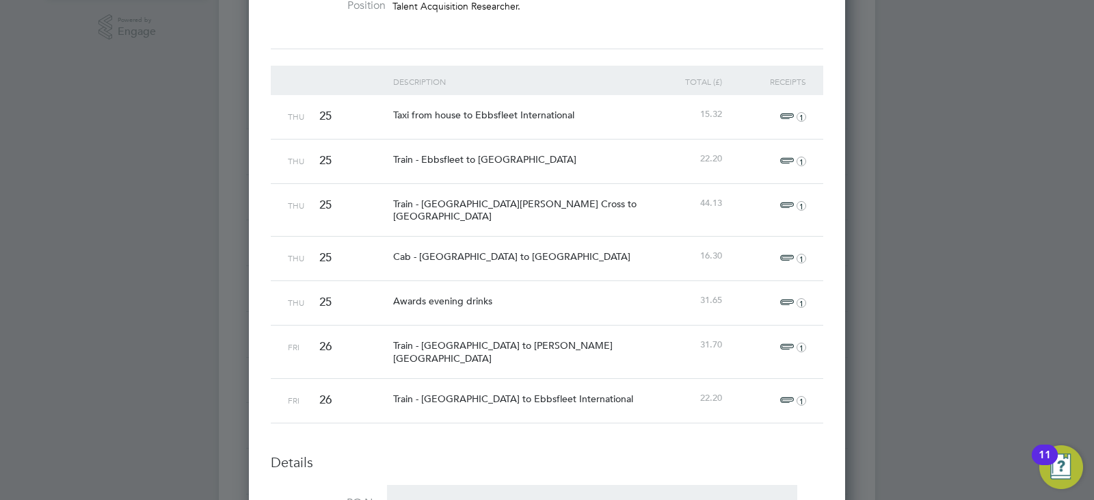
click at [783, 339] on span "1" at bounding box center [791, 347] width 30 height 16
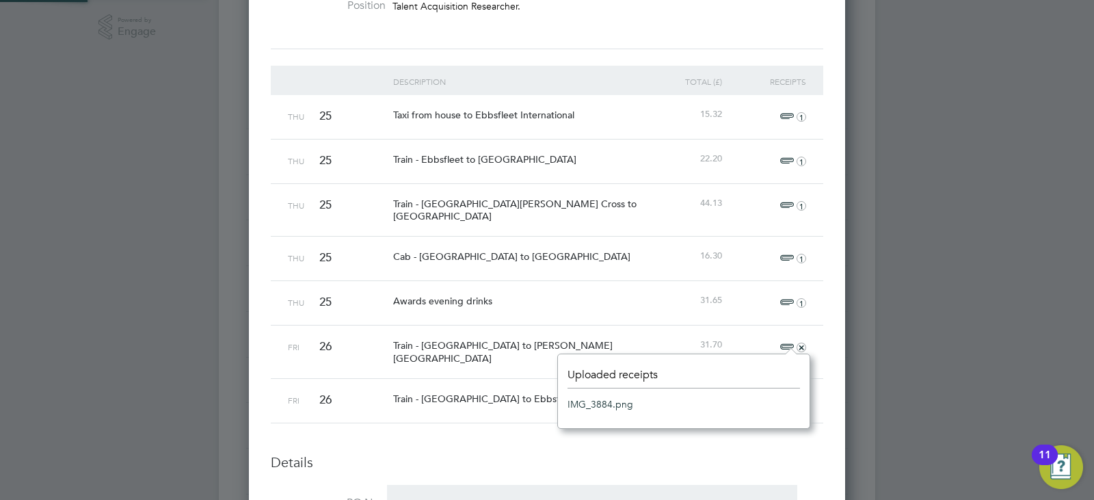
scroll to position [17, 31]
click at [617, 401] on link "IMG_3884.png" at bounding box center [601, 404] width 66 height 21
click at [509, 379] on div "Train - [GEOGRAPHIC_DATA] to Ebbsfleet International" at bounding box center [516, 399] width 252 height 40
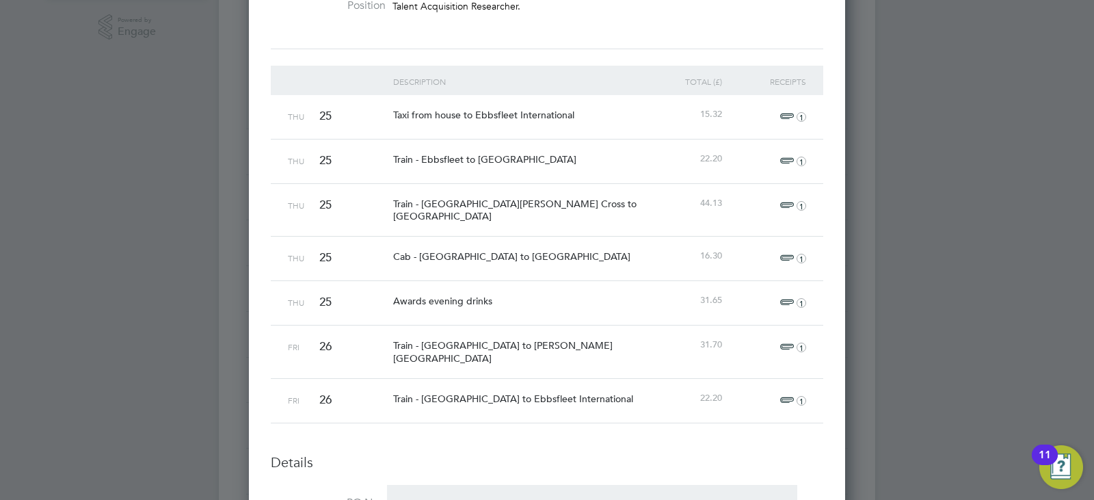
click at [782, 392] on span "1" at bounding box center [791, 400] width 30 height 16
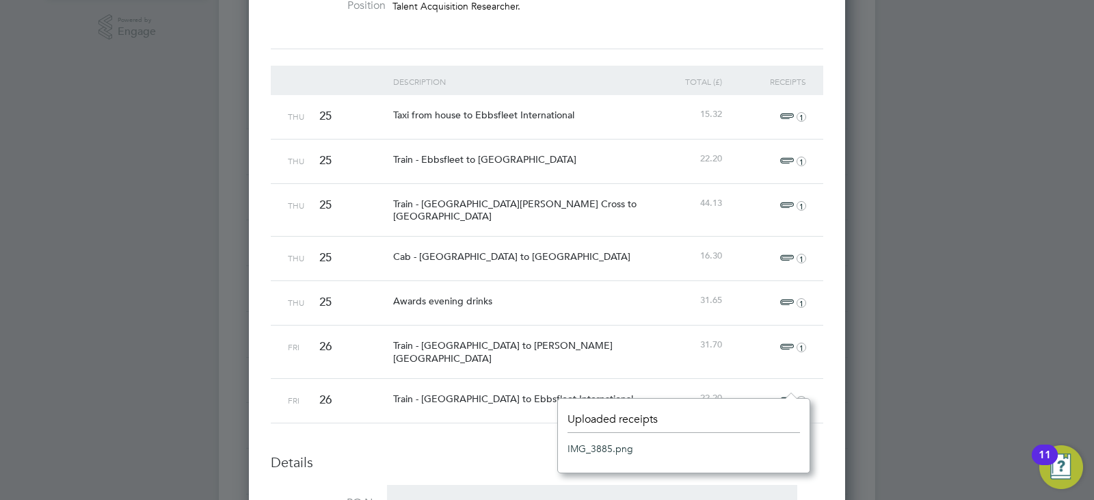
click at [596, 450] on link "IMG_3885.png" at bounding box center [601, 448] width 66 height 21
click at [912, 230] on div at bounding box center [547, 250] width 1094 height 500
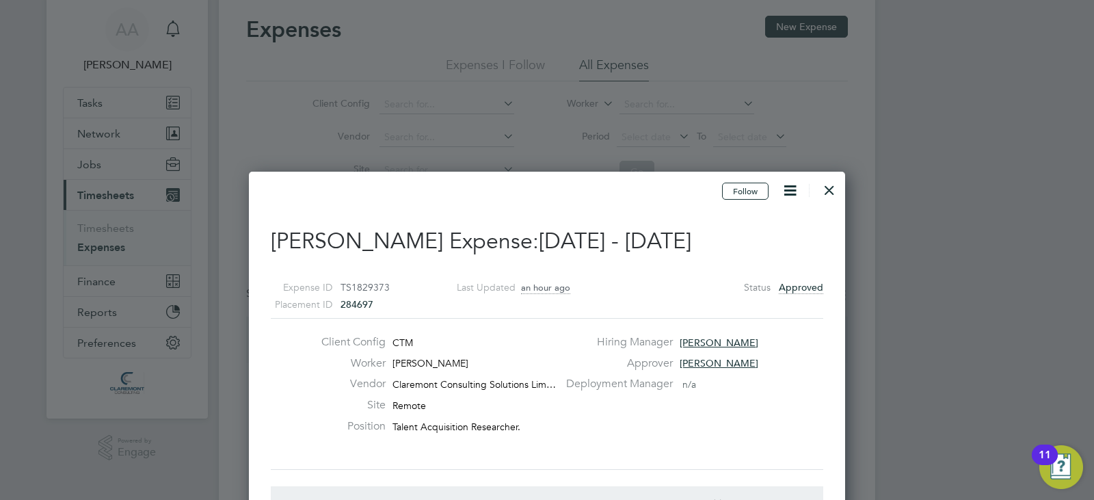
scroll to position [27, 0]
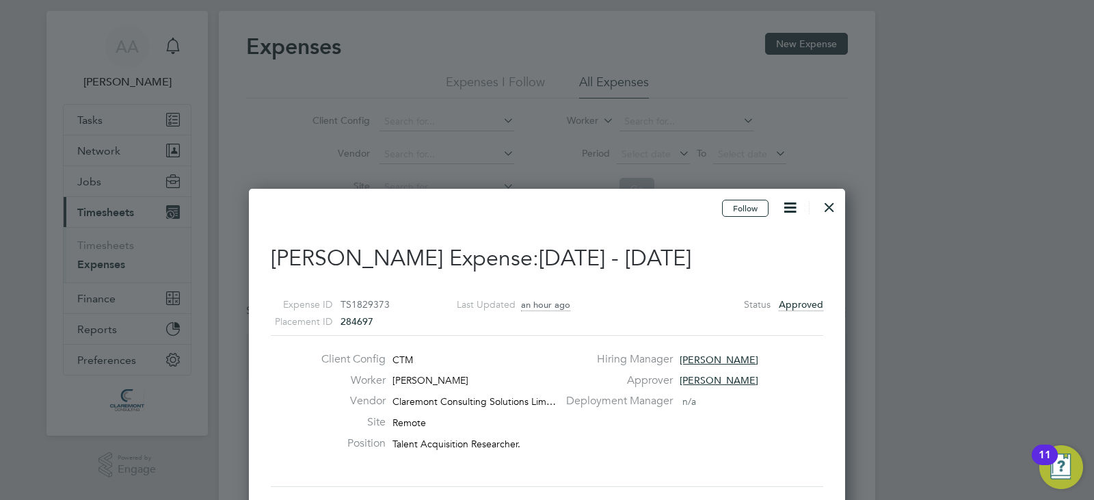
click at [831, 204] on div at bounding box center [829, 203] width 25 height 25
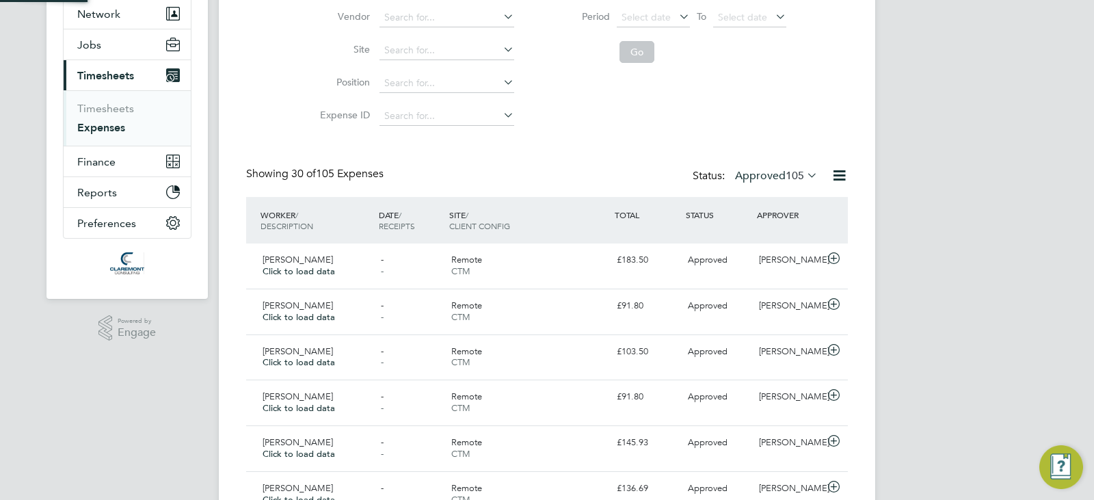
scroll to position [7, 7]
click at [118, 110] on link "Timesheets" at bounding box center [105, 108] width 57 height 13
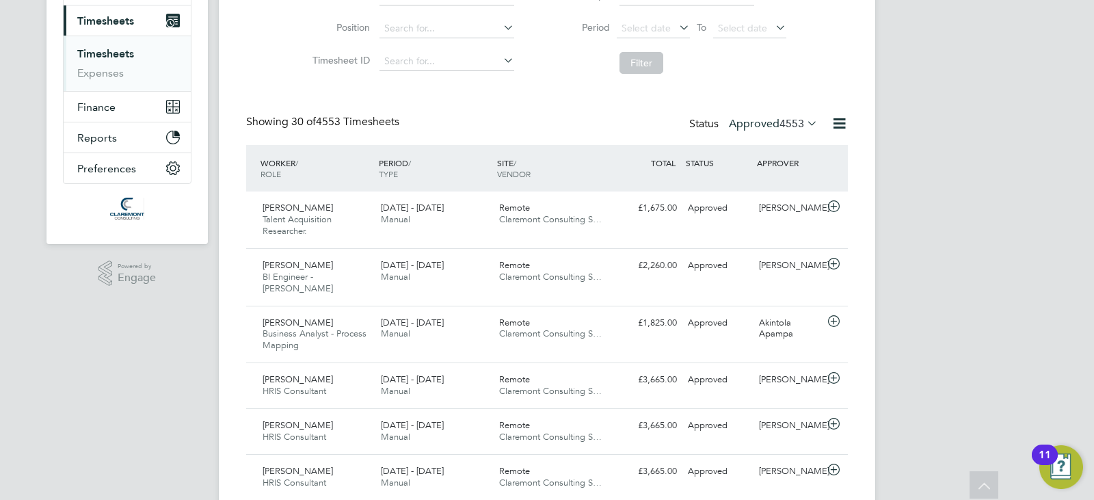
click at [738, 123] on label "Approved 4553" at bounding box center [773, 124] width 89 height 14
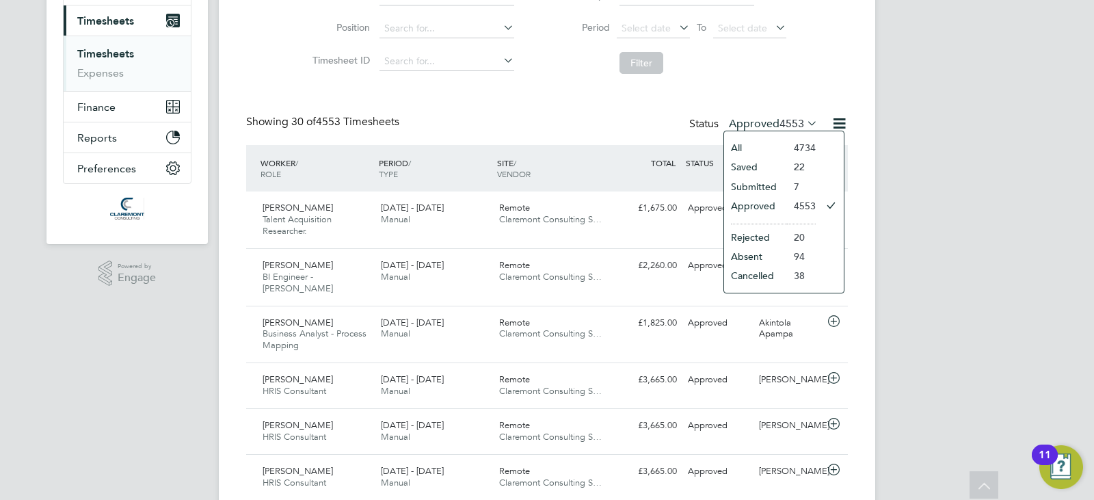
click at [766, 183] on li "Submitted" at bounding box center [755, 186] width 63 height 19
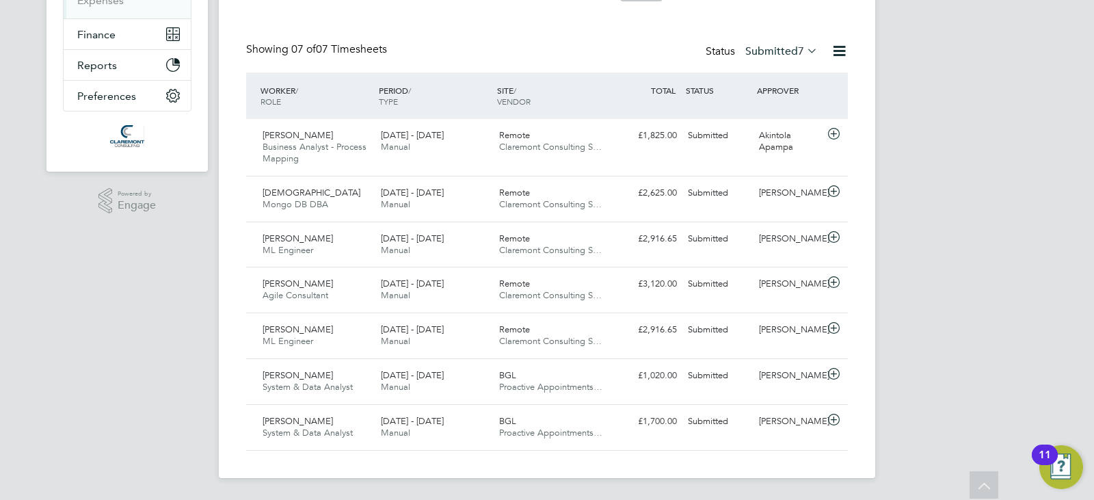
click at [774, 55] on label "Submitted 7" at bounding box center [781, 51] width 72 height 14
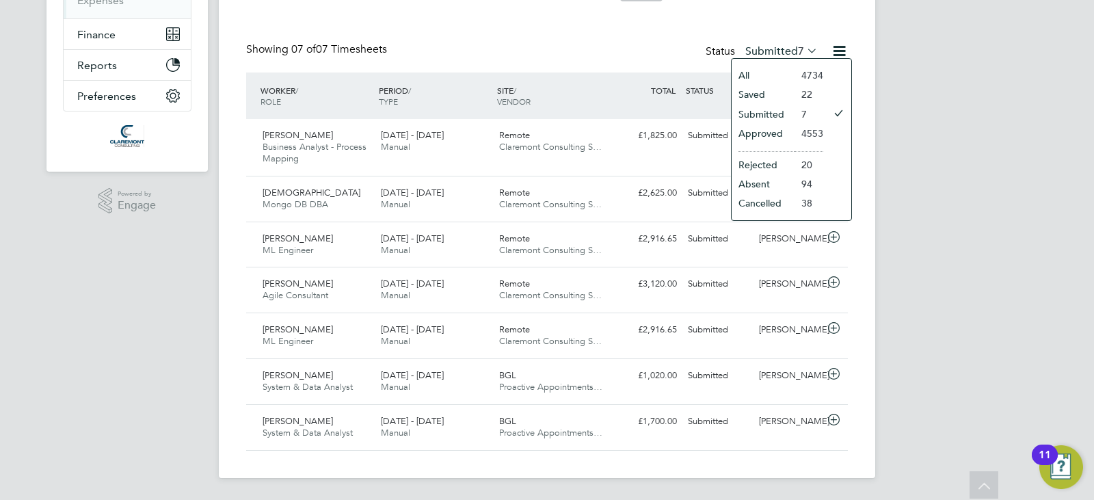
click at [762, 96] on li "Saved" at bounding box center [763, 94] width 63 height 19
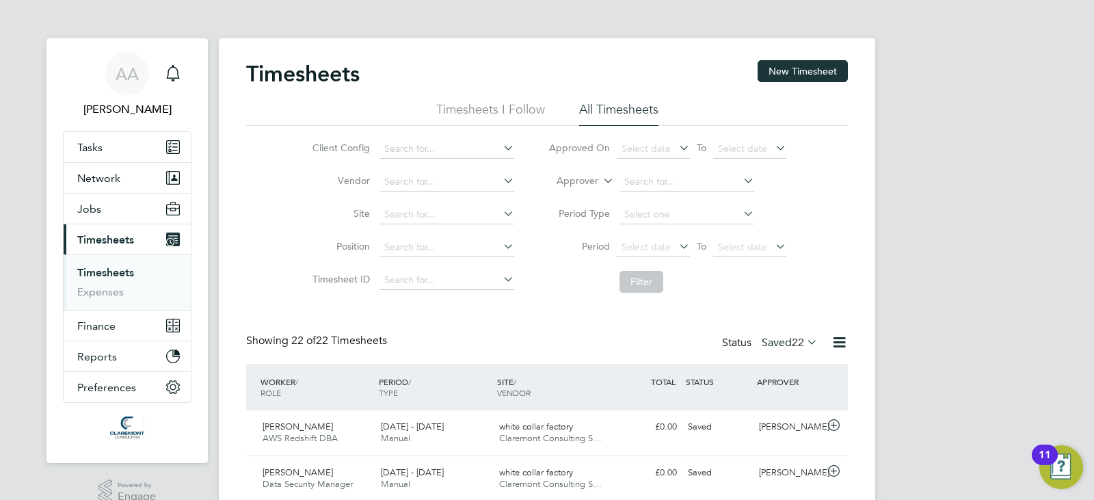
click at [794, 336] on span "22" at bounding box center [798, 343] width 12 height 14
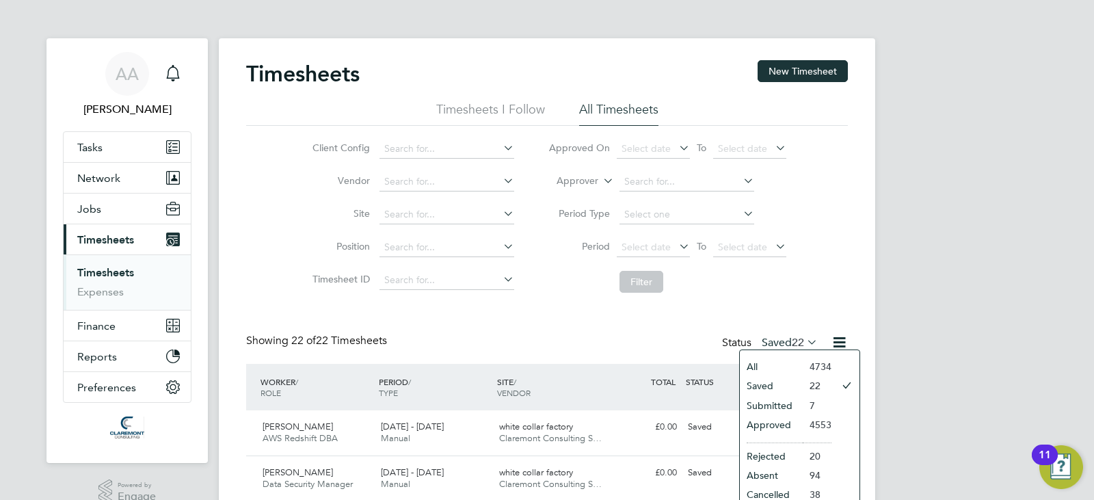
click at [777, 403] on li "Submitted" at bounding box center [771, 405] width 63 height 19
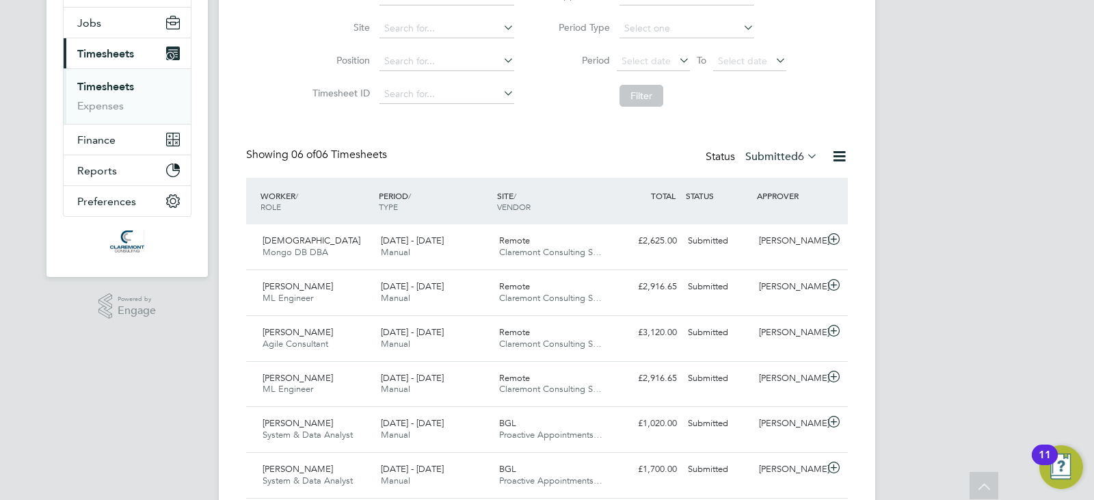
scroll to position [219, 0]
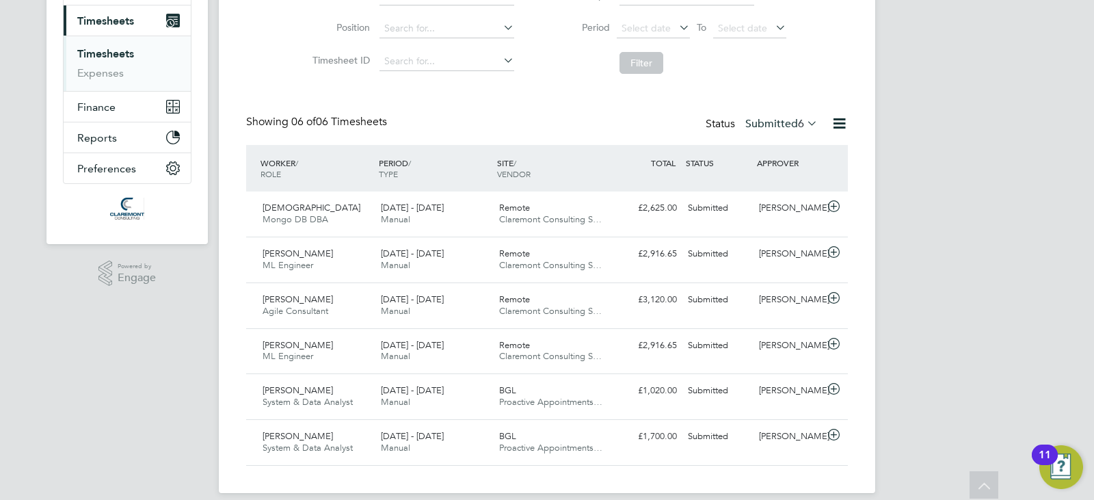
click at [783, 122] on label "Submitted 6" at bounding box center [781, 124] width 72 height 14
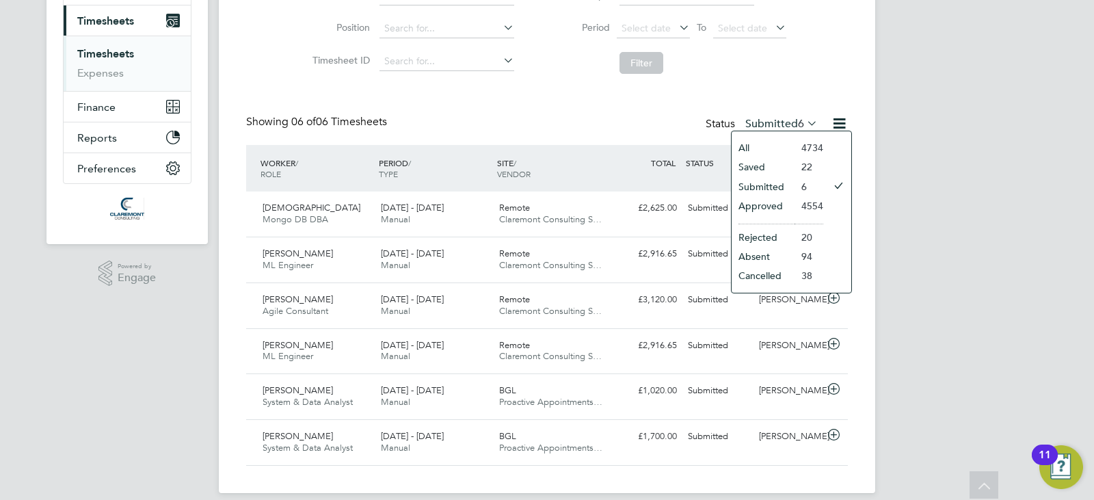
click at [762, 198] on li "Approved" at bounding box center [763, 205] width 63 height 19
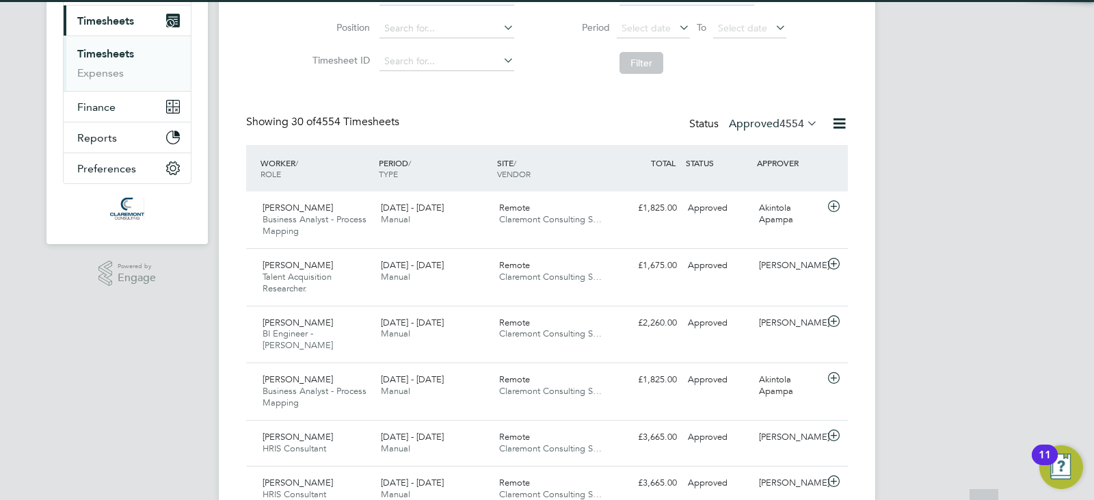
scroll to position [46, 119]
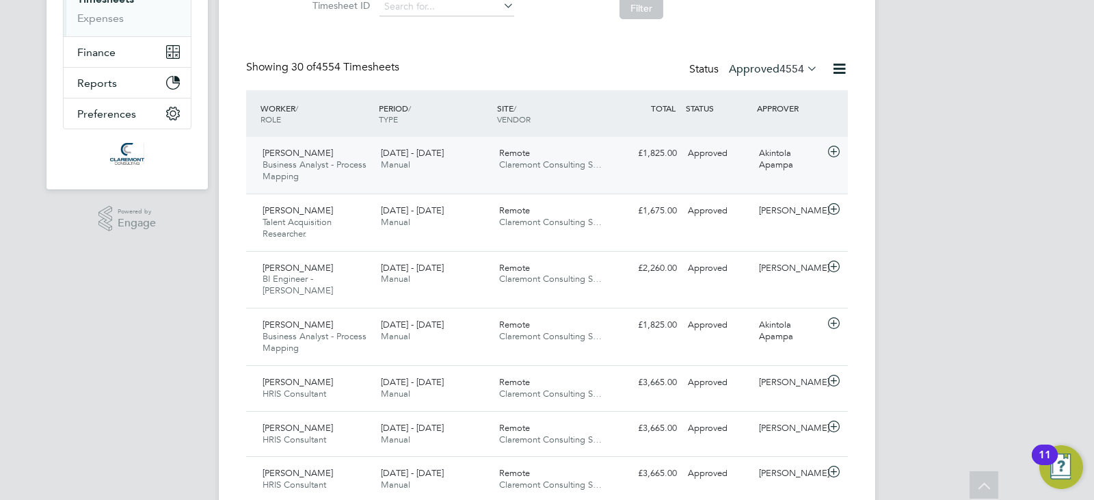
click at [688, 170] on div "Ogheneochuko Itebu Business Analyst - Process Mapping [DATE] - [DATE] [DATE] - …" at bounding box center [547, 165] width 602 height 57
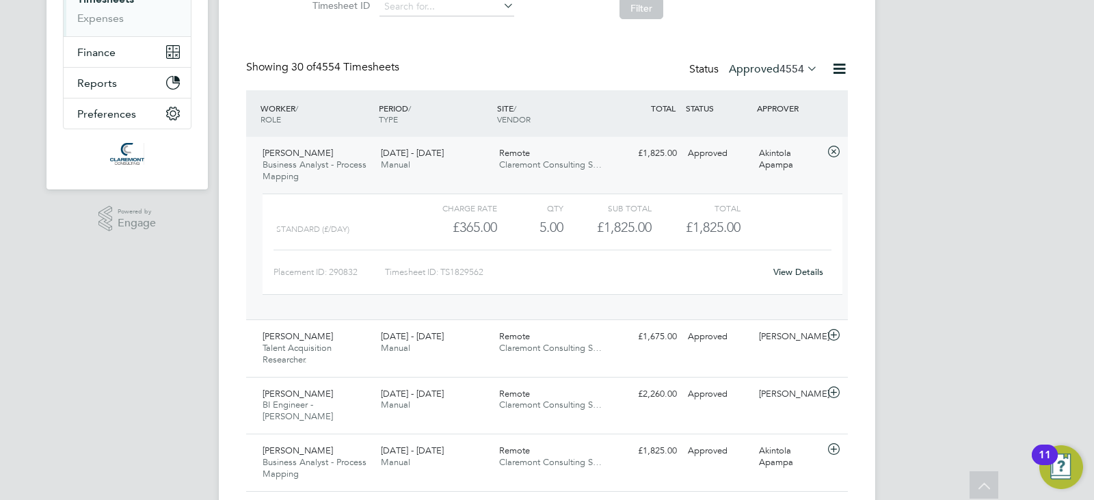
click at [455, 271] on div "Timesheet ID: TS1829562" at bounding box center [574, 272] width 379 height 22
click at [797, 79] on div "Status Approved 4554" at bounding box center [754, 69] width 131 height 19
click at [791, 68] on span "4554" at bounding box center [791, 69] width 25 height 14
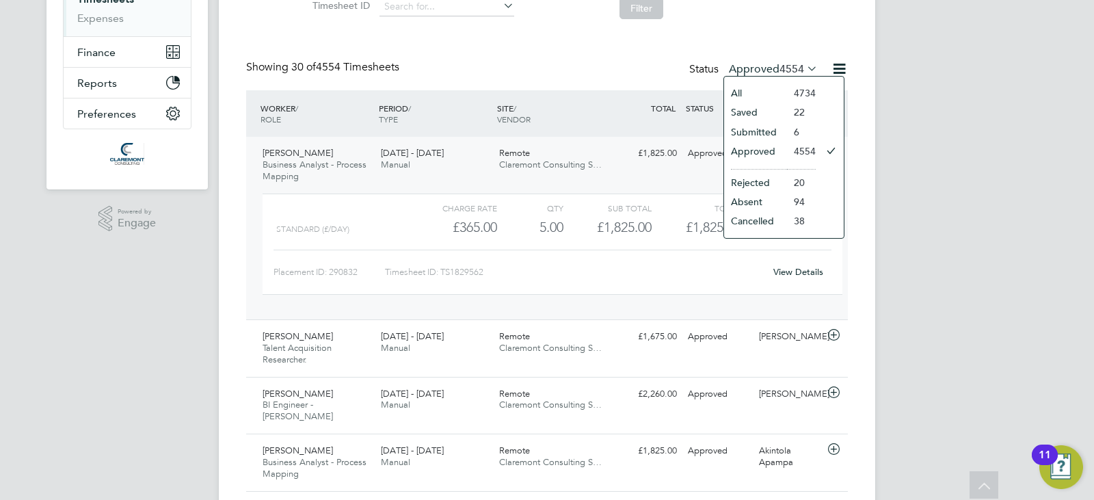
click at [767, 114] on li "Saved" at bounding box center [755, 112] width 63 height 19
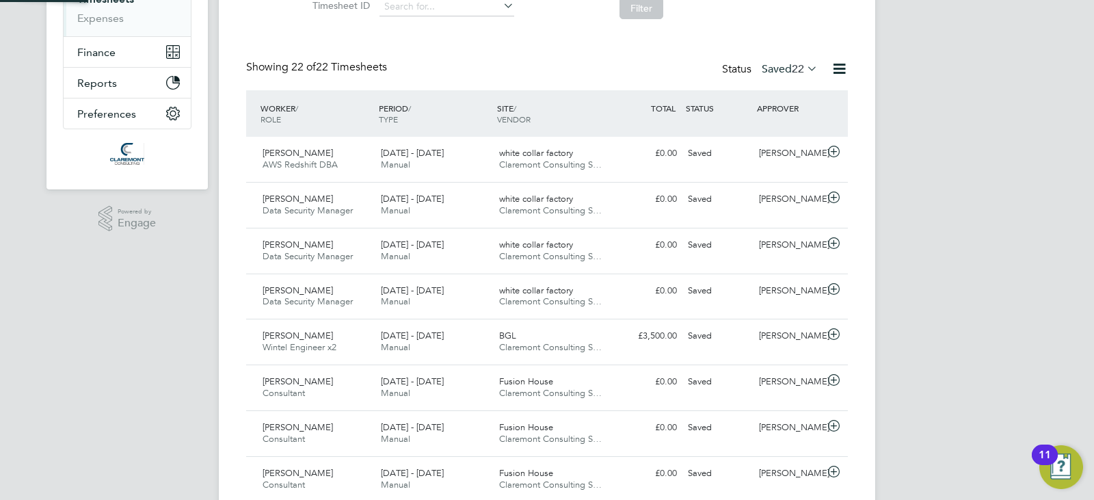
scroll to position [7, 7]
click at [792, 67] on span "22" at bounding box center [798, 69] width 12 height 14
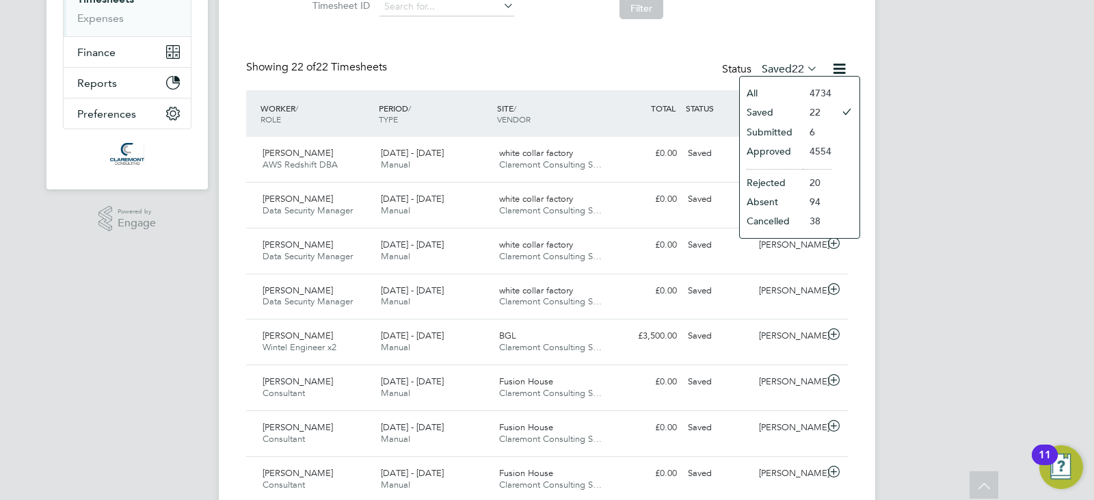
click at [774, 131] on li "Submitted" at bounding box center [771, 131] width 63 height 19
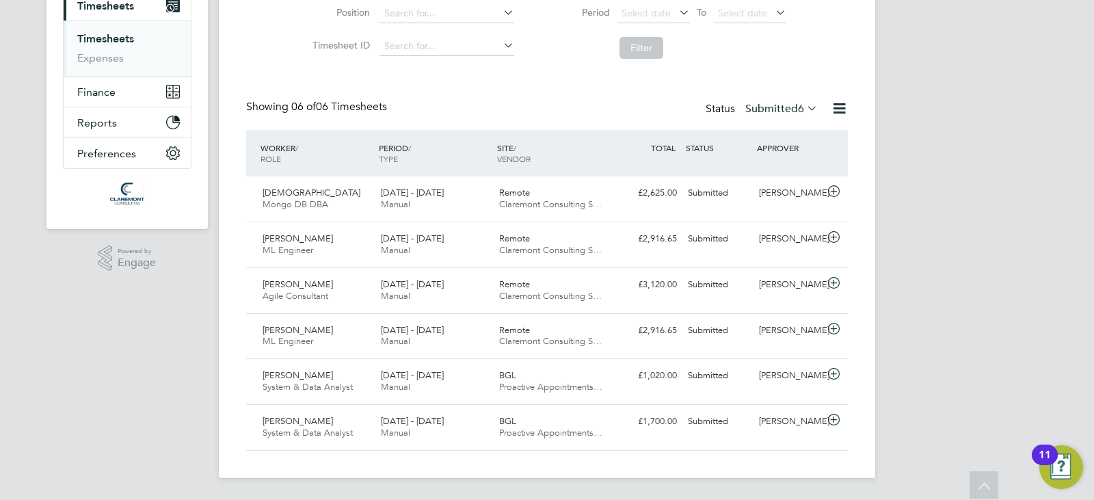
click at [794, 111] on label "Submitted 6" at bounding box center [781, 109] width 72 height 14
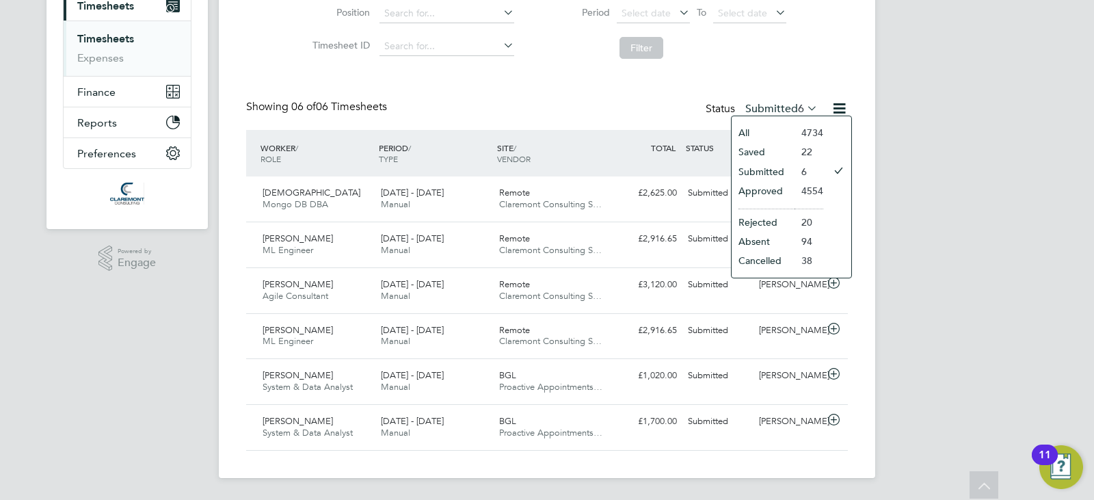
click at [763, 191] on li "Approved" at bounding box center [763, 190] width 63 height 19
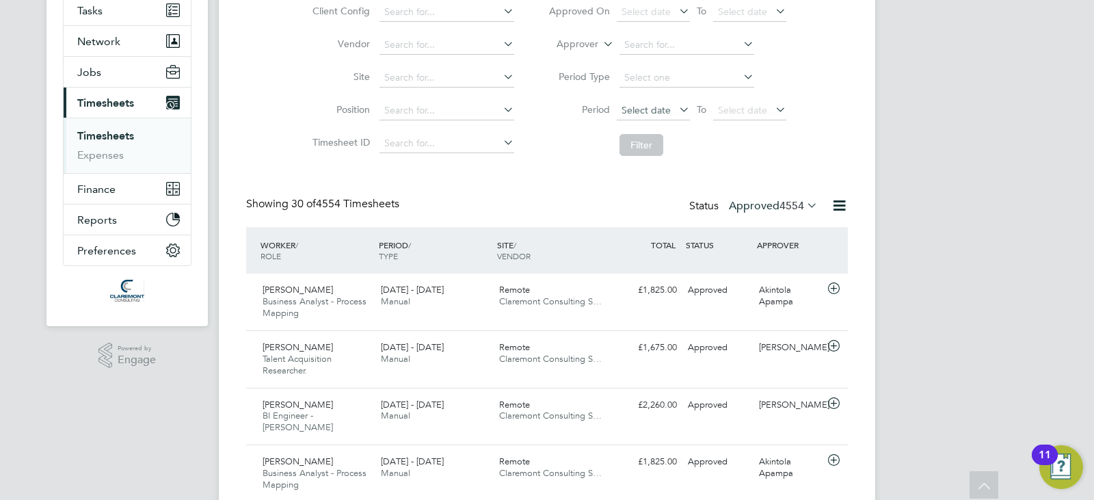
click at [658, 111] on span "Select date" at bounding box center [646, 110] width 49 height 12
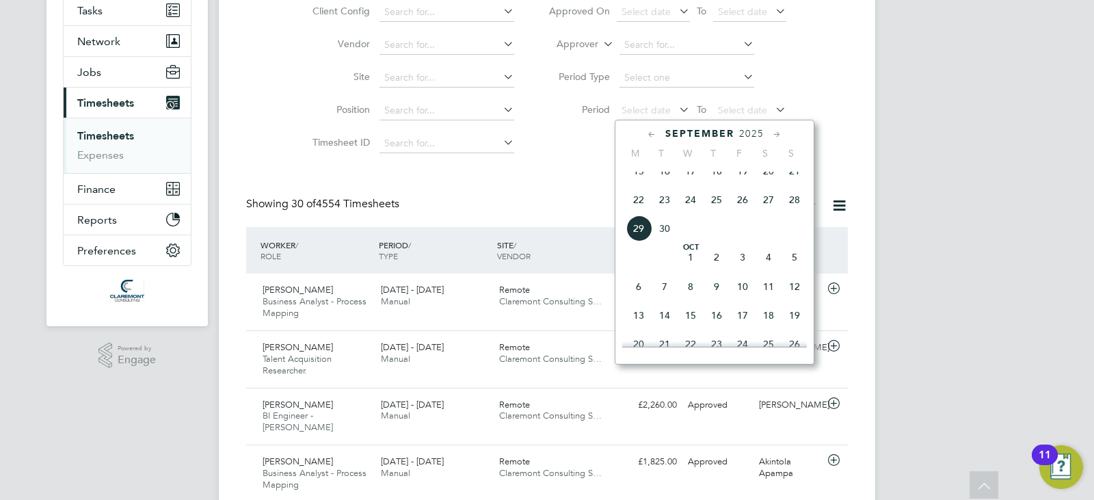
click at [646, 213] on span "22" at bounding box center [639, 200] width 26 height 26
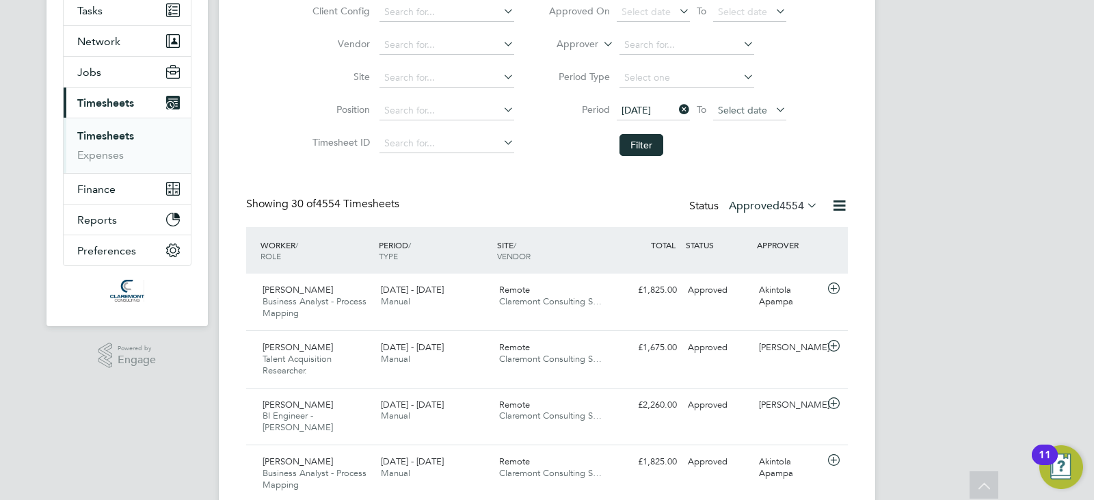
click at [744, 106] on span "Select date" at bounding box center [742, 110] width 49 height 12
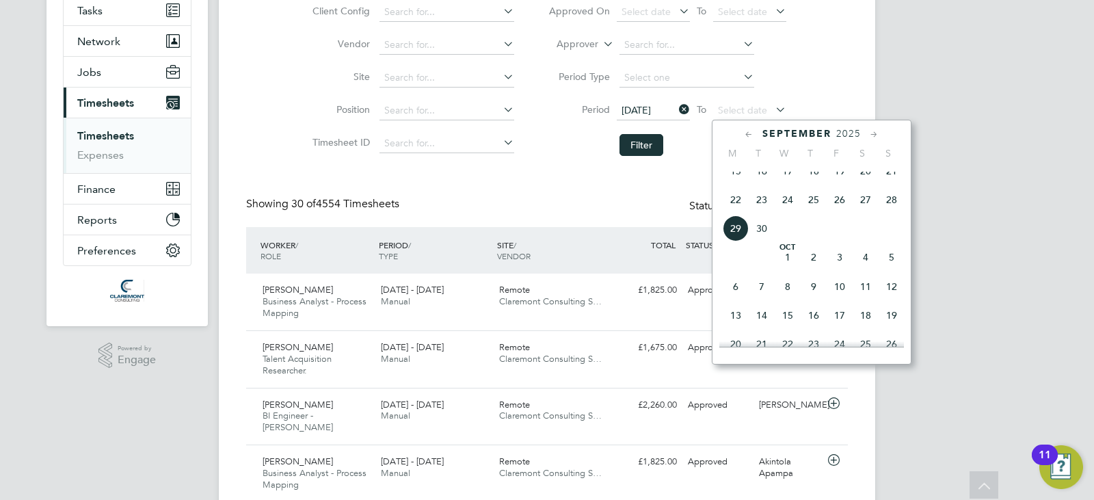
click at [890, 210] on span "28" at bounding box center [892, 200] width 26 height 26
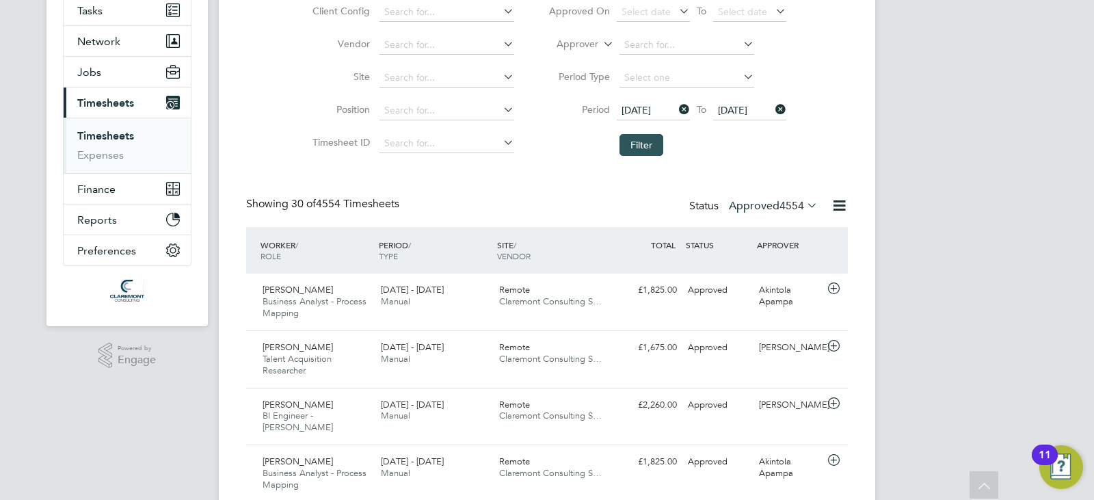
click at [647, 144] on button "Filter" at bounding box center [641, 145] width 44 height 22
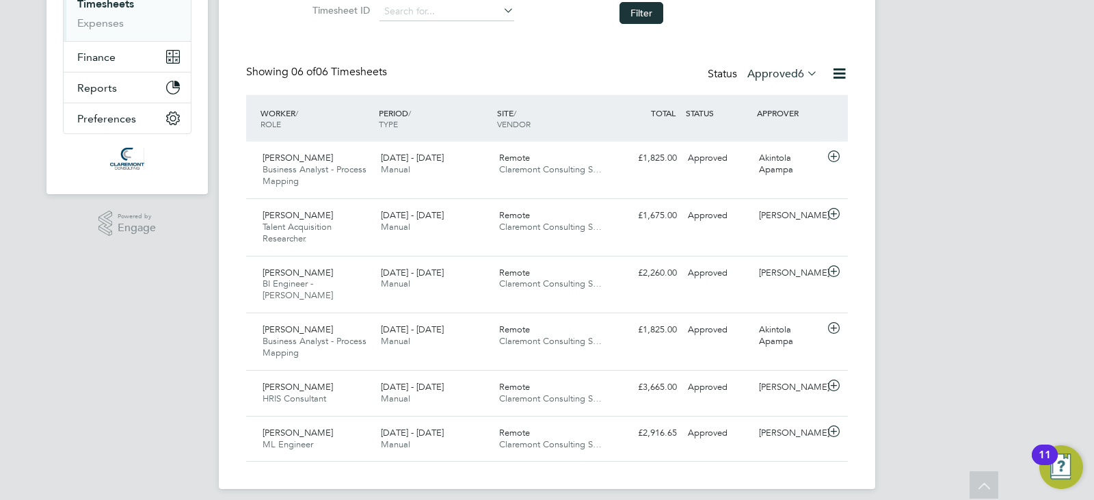
click at [442, 57] on div "Timesheets New Timesheet Timesheets I Follow All Timesheets Client Config Vendo…" at bounding box center [547, 126] width 602 height 670
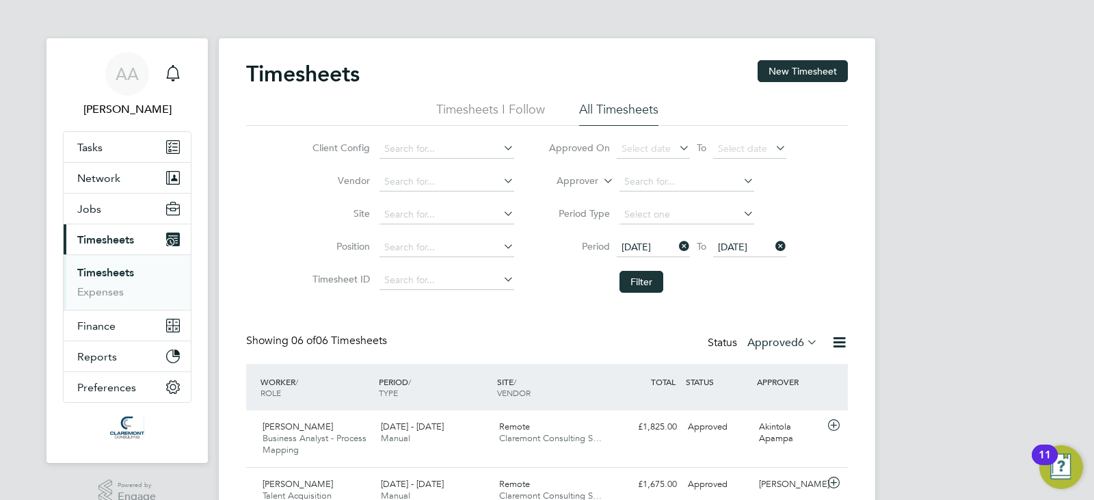
click at [1084, 301] on div "AA [PERSON_NAME] Notifications Applications: Tasks Network Team Members Busines…" at bounding box center [547, 389] width 1094 height 779
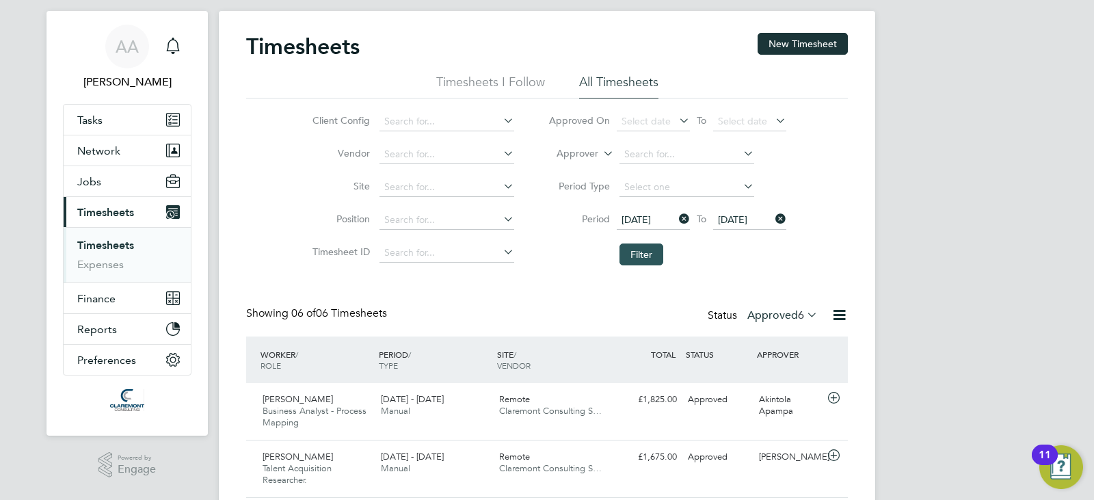
click at [645, 252] on button "Filter" at bounding box center [641, 254] width 44 height 22
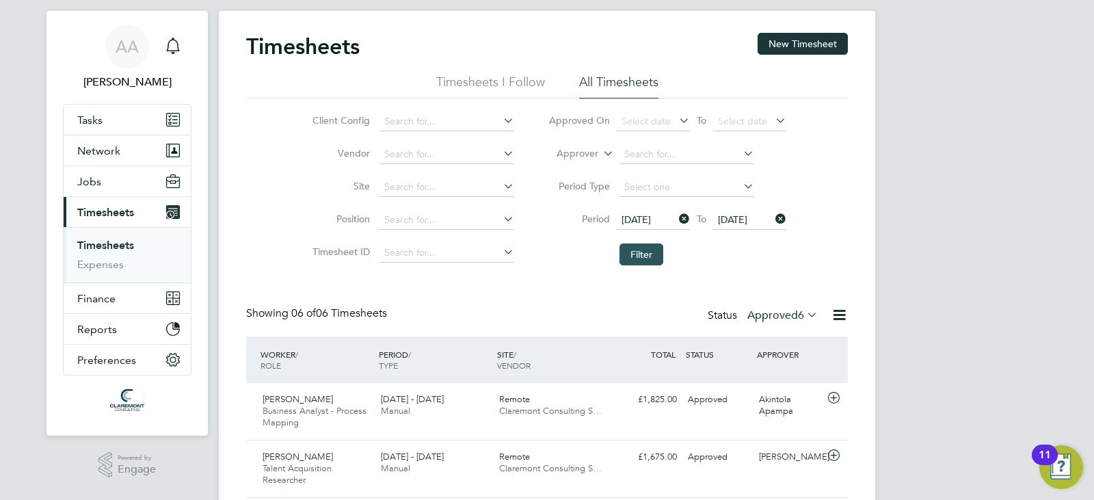
click at [645, 252] on button "Filter" at bounding box center [641, 254] width 44 height 22
